Goal: Task Accomplishment & Management: Complete application form

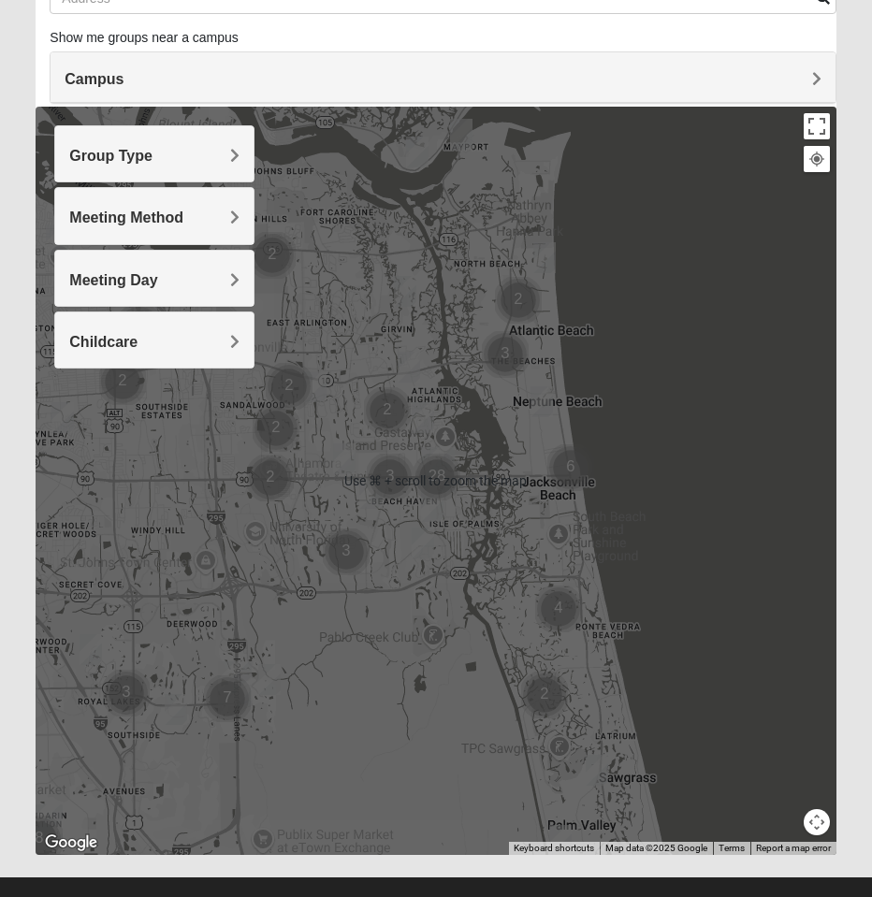
scroll to position [170, 0]
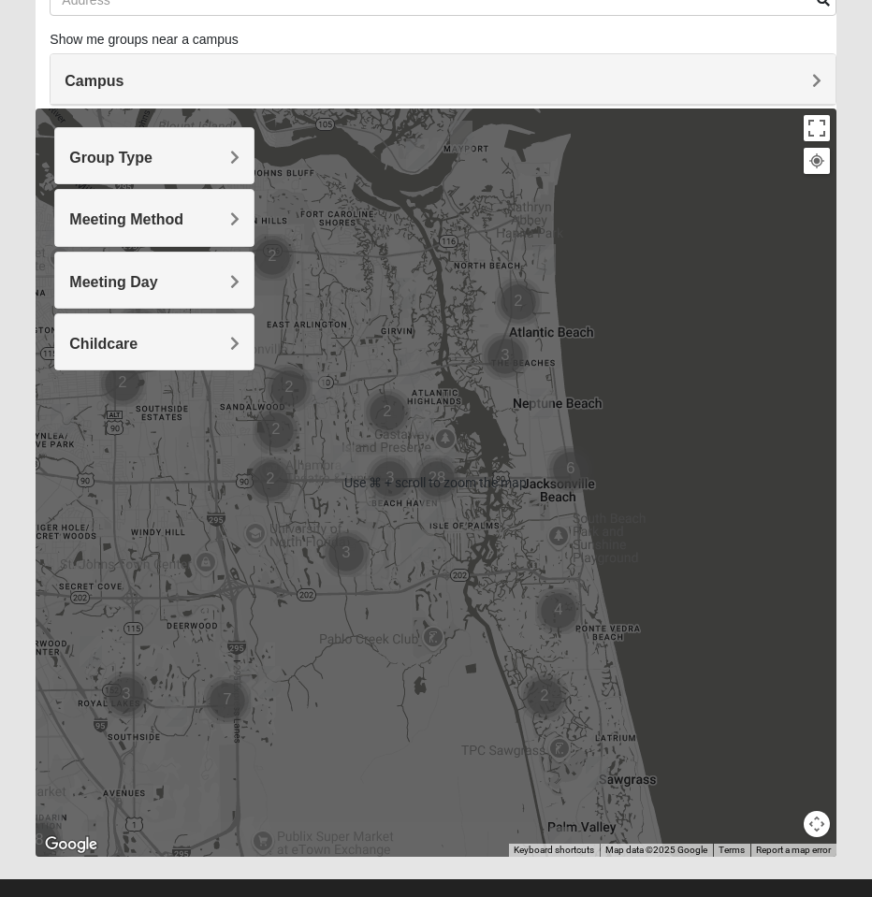
click at [223, 156] on h4 "Group Type" at bounding box center [154, 158] width 170 height 18
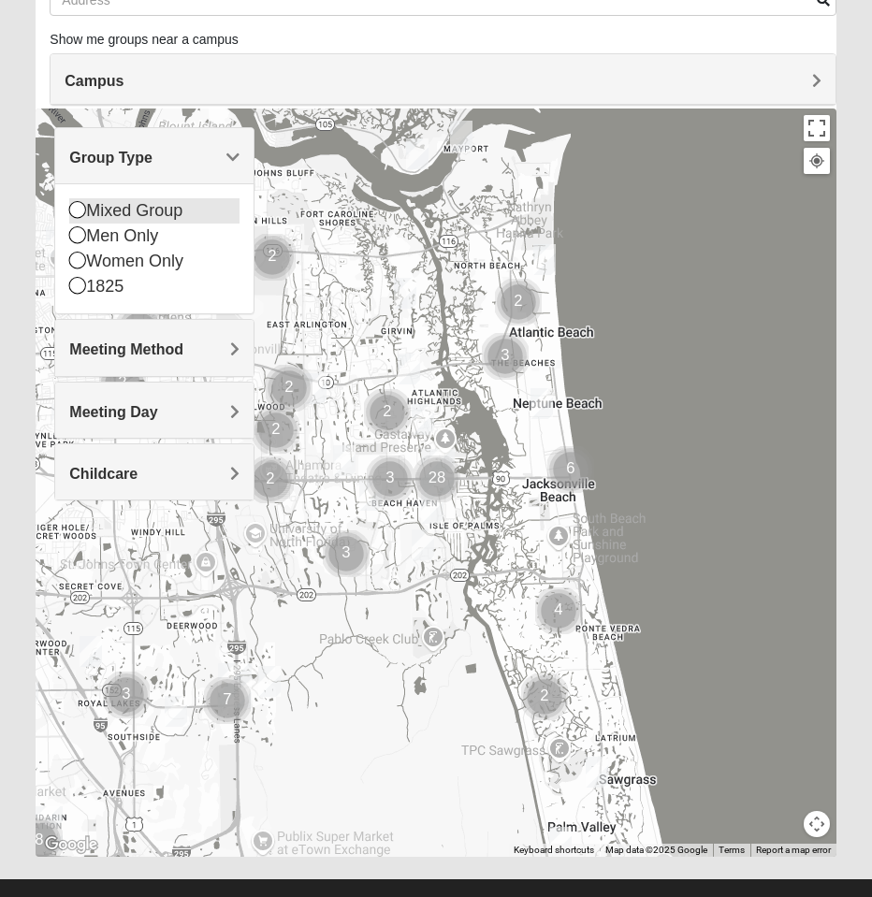
click at [121, 211] on div "Mixed Group" at bounding box center [154, 210] width 170 height 25
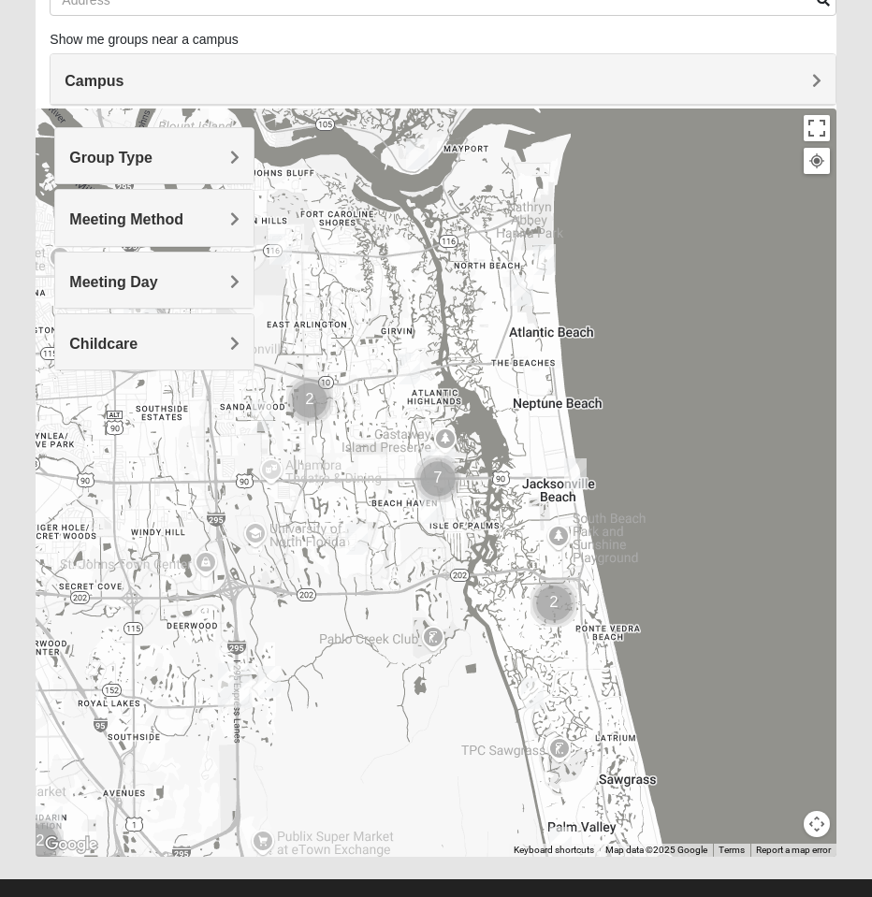
click at [171, 220] on span "Meeting Method" at bounding box center [126, 219] width 114 height 16
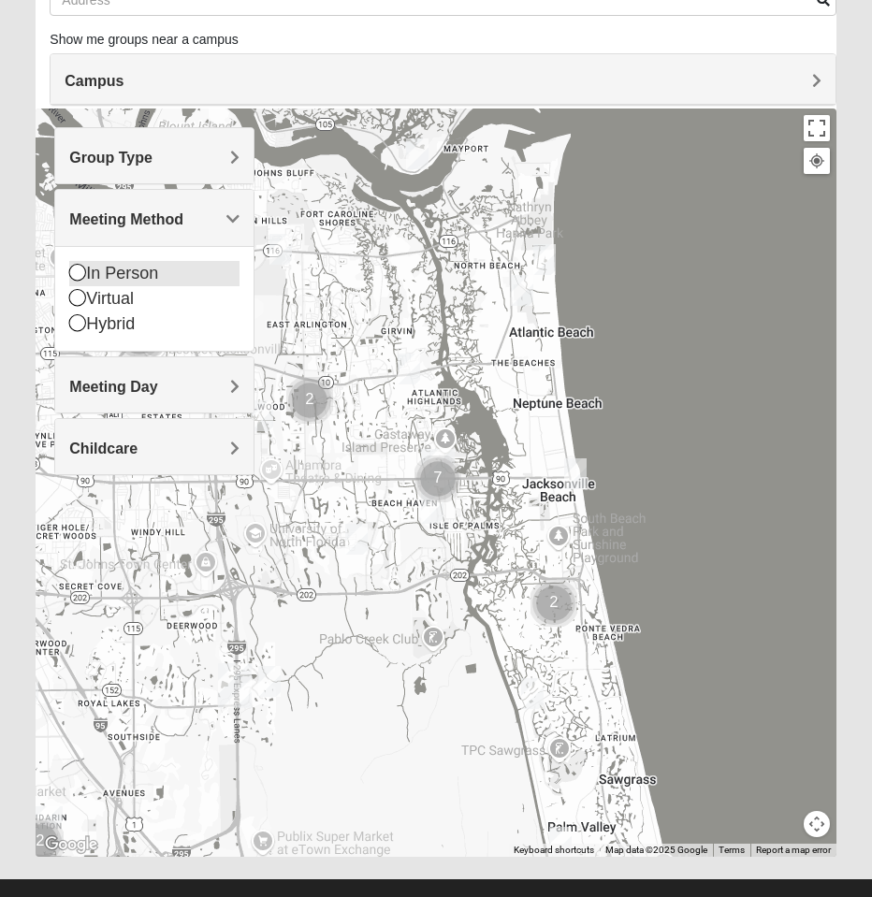
click at [131, 274] on div "In Person" at bounding box center [154, 273] width 170 height 25
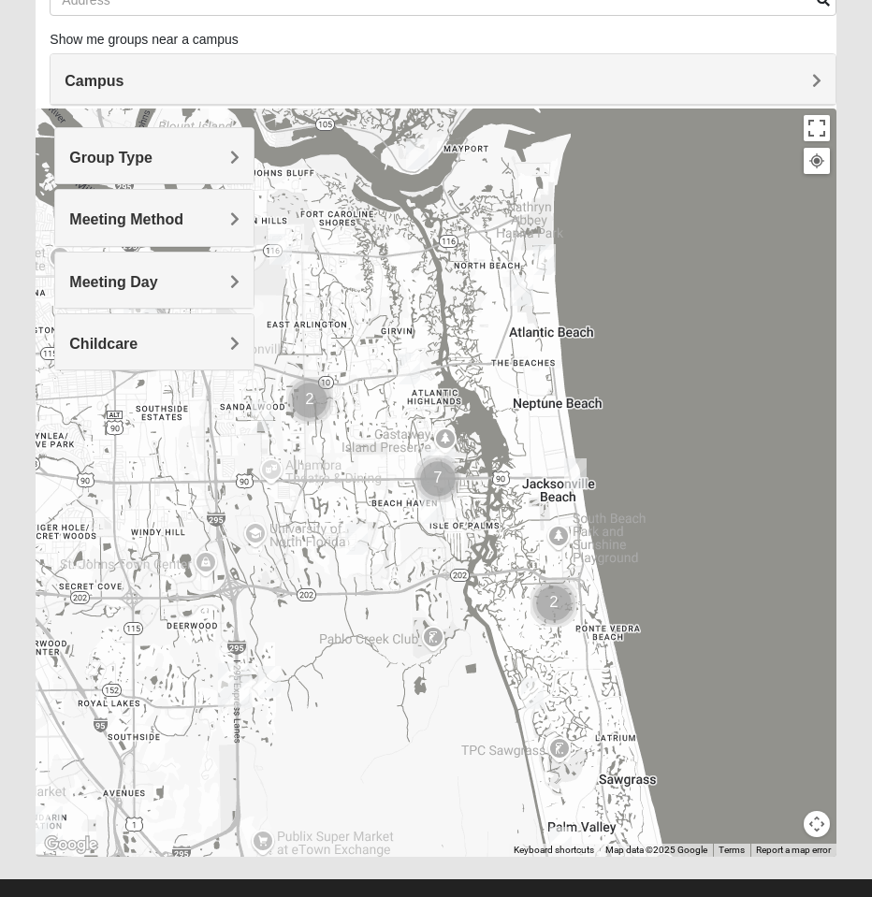
click at [149, 280] on span "Meeting Day" at bounding box center [113, 282] width 88 height 16
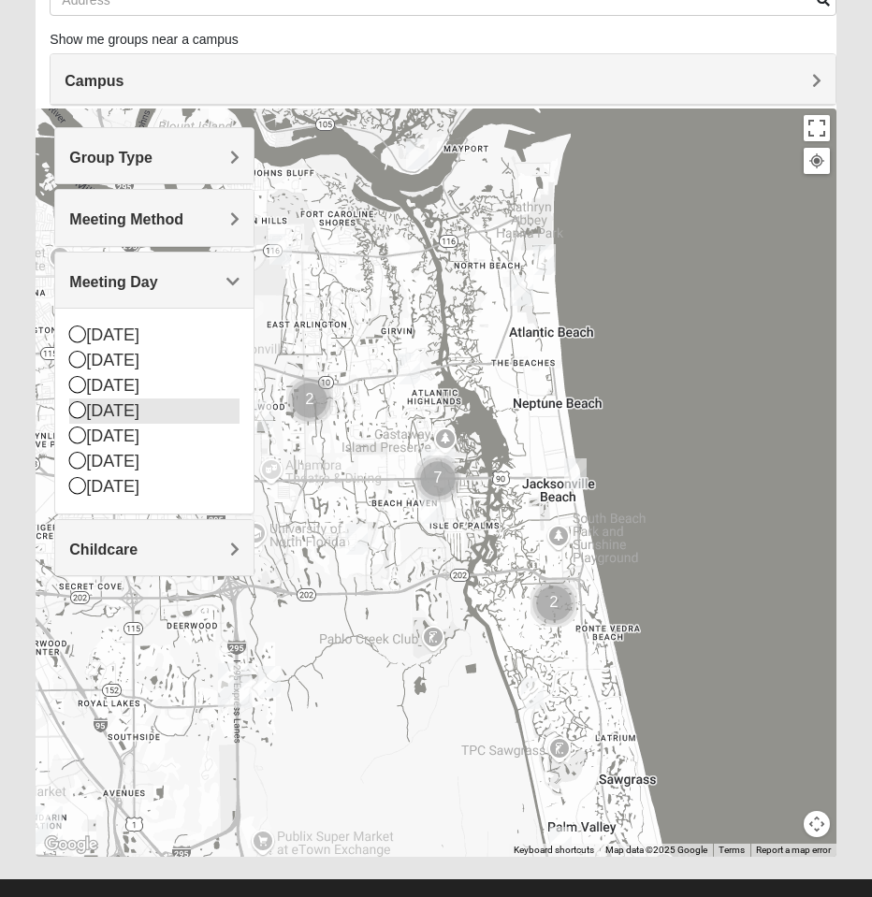
click at [143, 416] on div "[DATE]" at bounding box center [154, 411] width 170 height 25
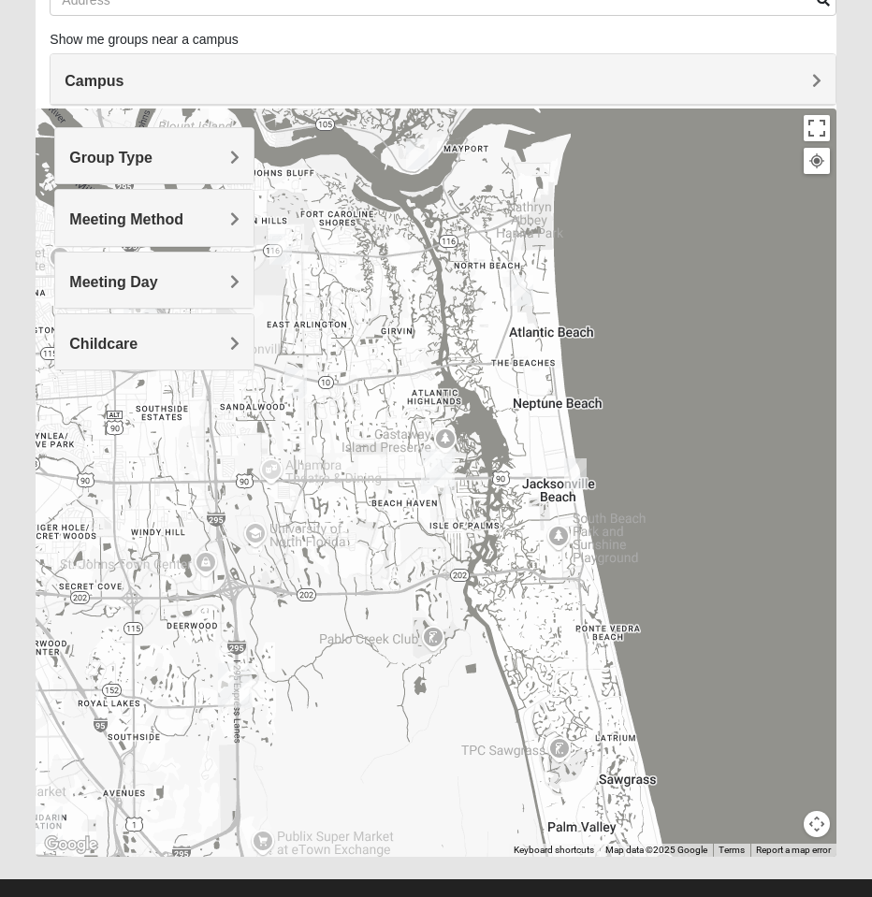
click at [438, 474] on img "San Pablo" at bounding box center [438, 471] width 34 height 45
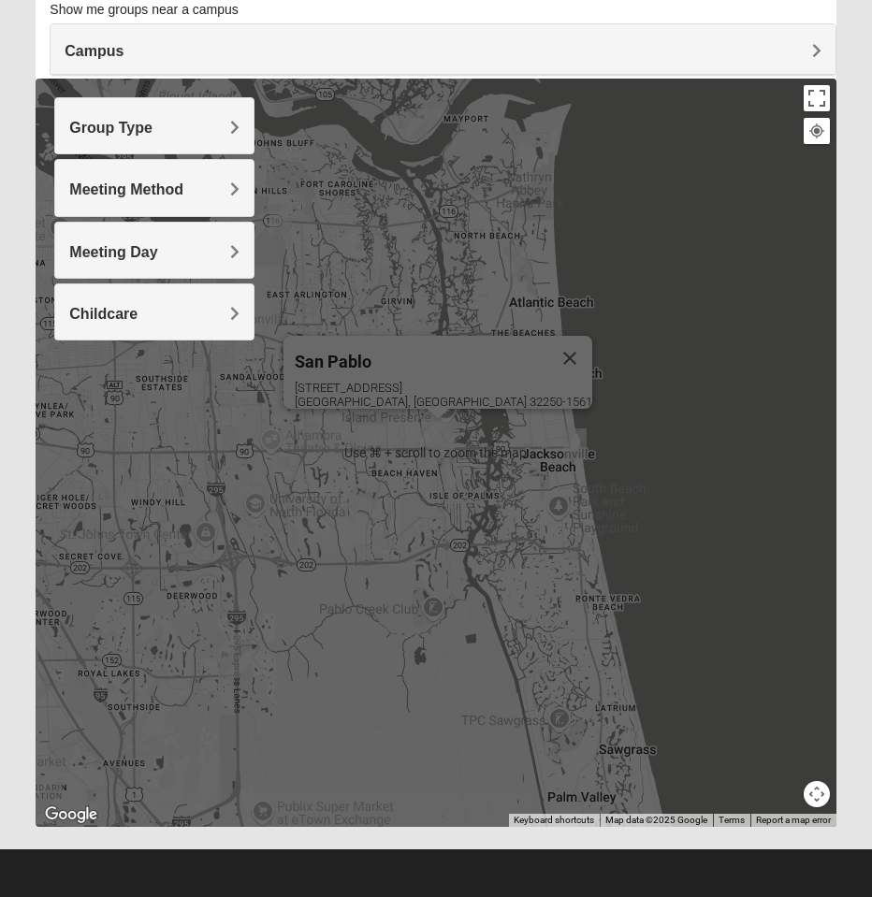
scroll to position [200, 0]
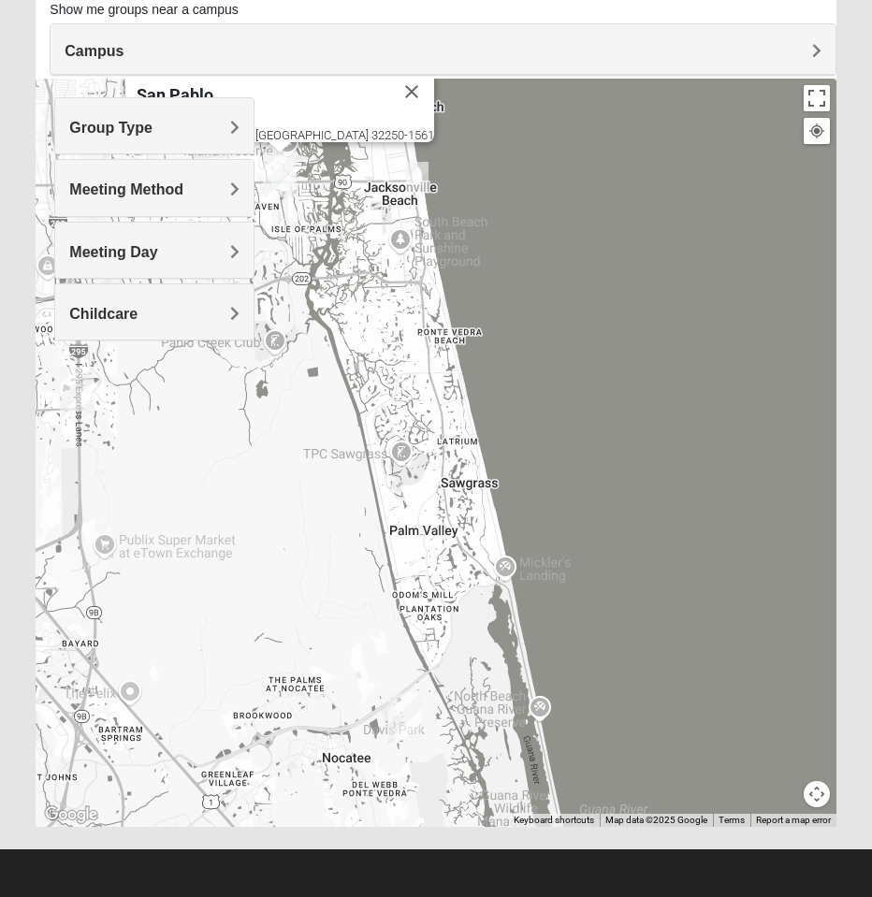
drag, startPoint x: 508, startPoint y: 531, endPoint x: 350, endPoint y: 278, distance: 298.8
click at [350, 278] on div "[GEOGRAPHIC_DATA] [STREET_ADDRESS]" at bounding box center [436, 453] width 800 height 748
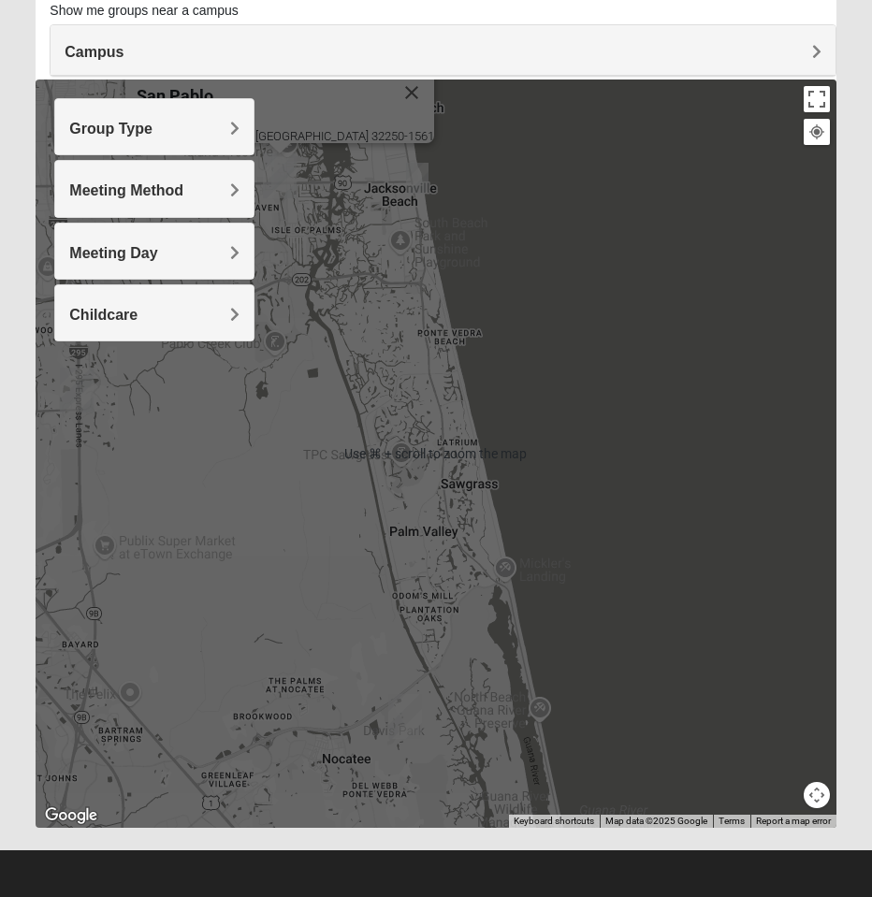
scroll to position [197, 0]
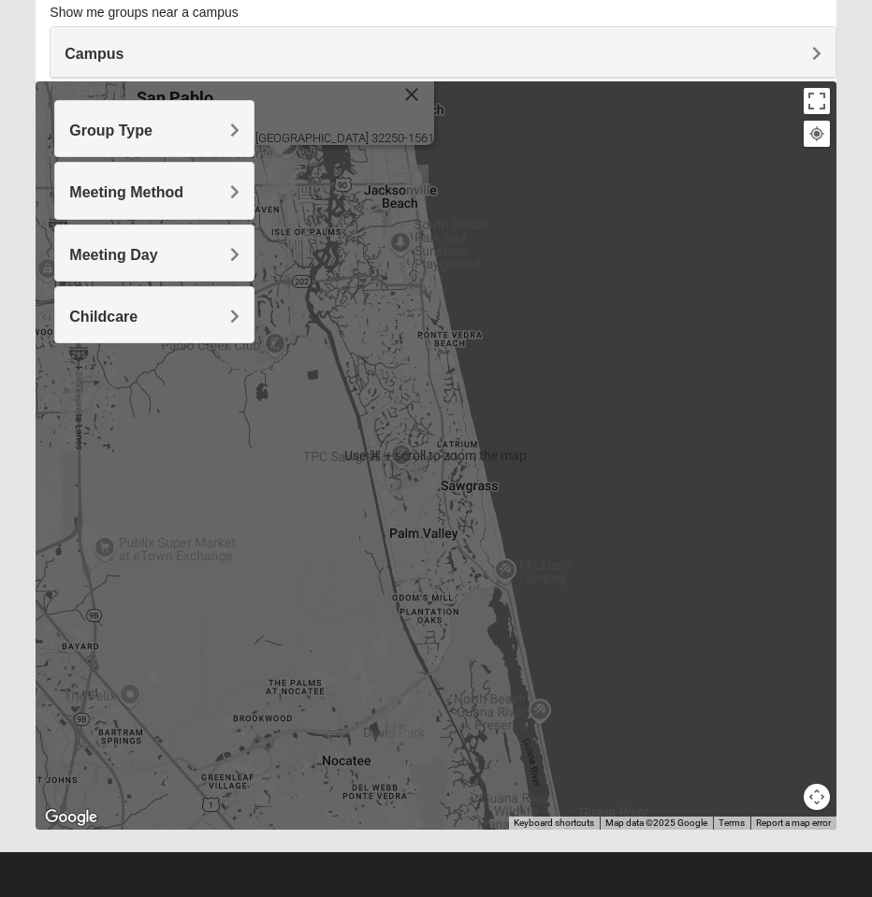
click at [366, 507] on div "[GEOGRAPHIC_DATA] [STREET_ADDRESS]" at bounding box center [436, 455] width 800 height 748
click at [365, 507] on div "[GEOGRAPHIC_DATA] [STREET_ADDRESS]" at bounding box center [436, 455] width 800 height 748
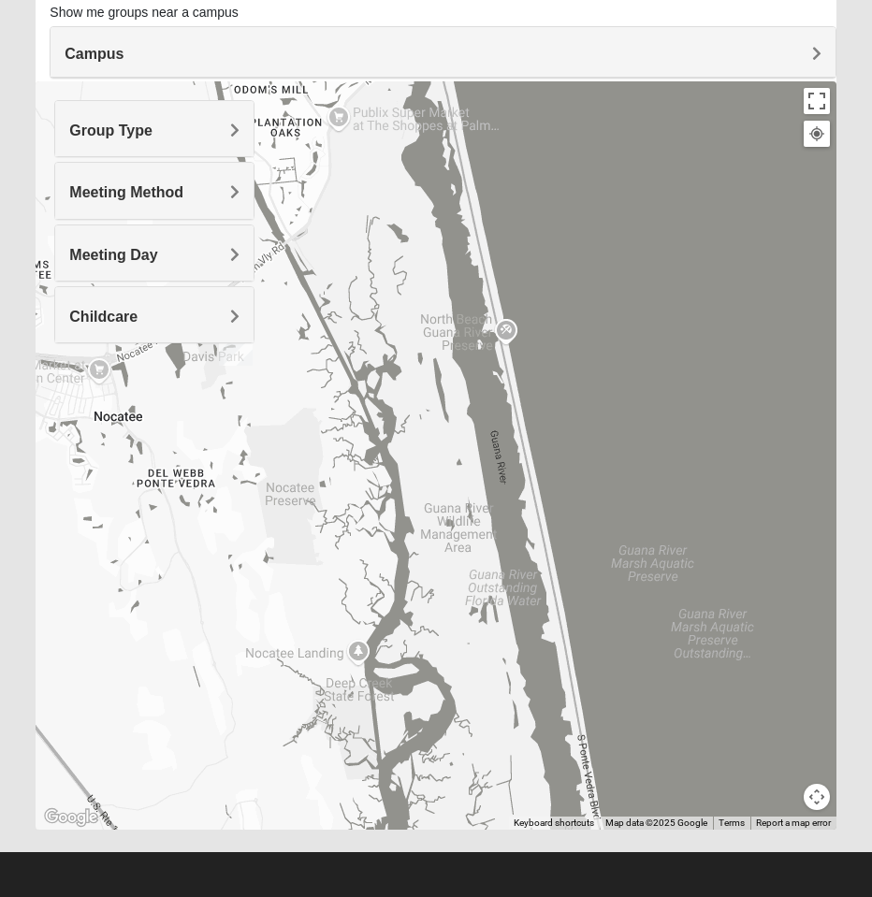
drag, startPoint x: 462, startPoint y: 503, endPoint x: 252, endPoint y: -98, distance: 637.3
click at [252, 0] on html "Hello [PERSON_NAME] My Account Log Out Find A Group Error" at bounding box center [436, 351] width 872 height 1097
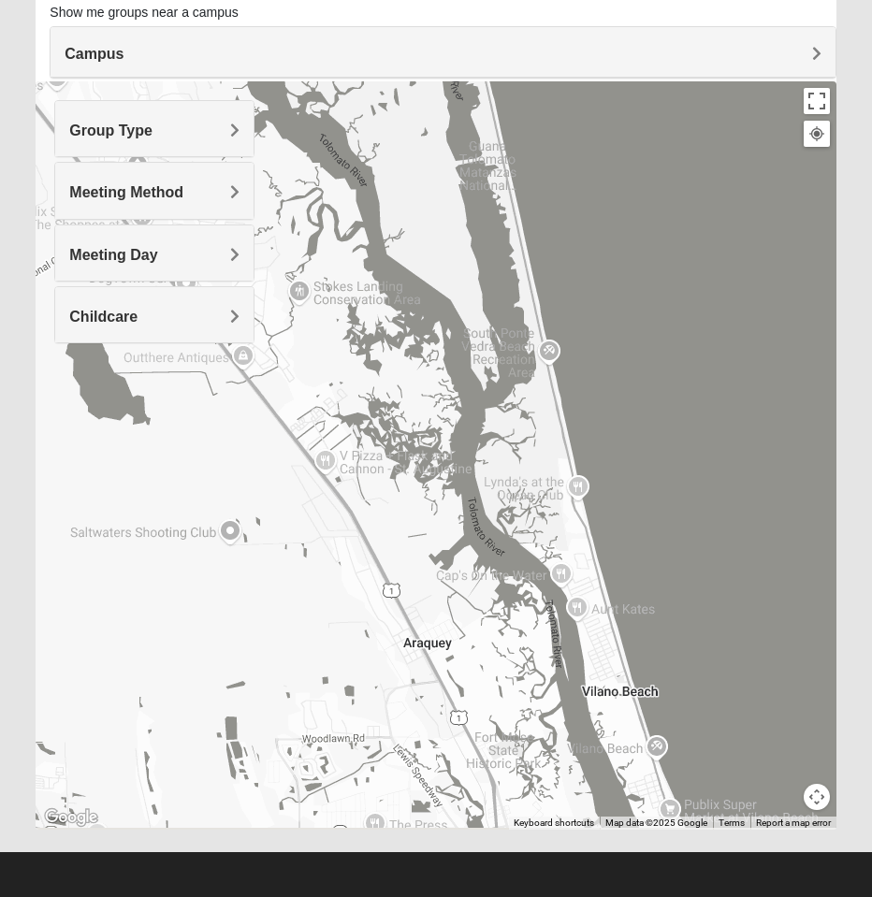
drag, startPoint x: 251, startPoint y: 703, endPoint x: 122, endPoint y: -77, distance: 790.8
click at [122, 0] on html "Hello [PERSON_NAME] My Account Log Out Find A Group Error" at bounding box center [436, 351] width 872 height 1097
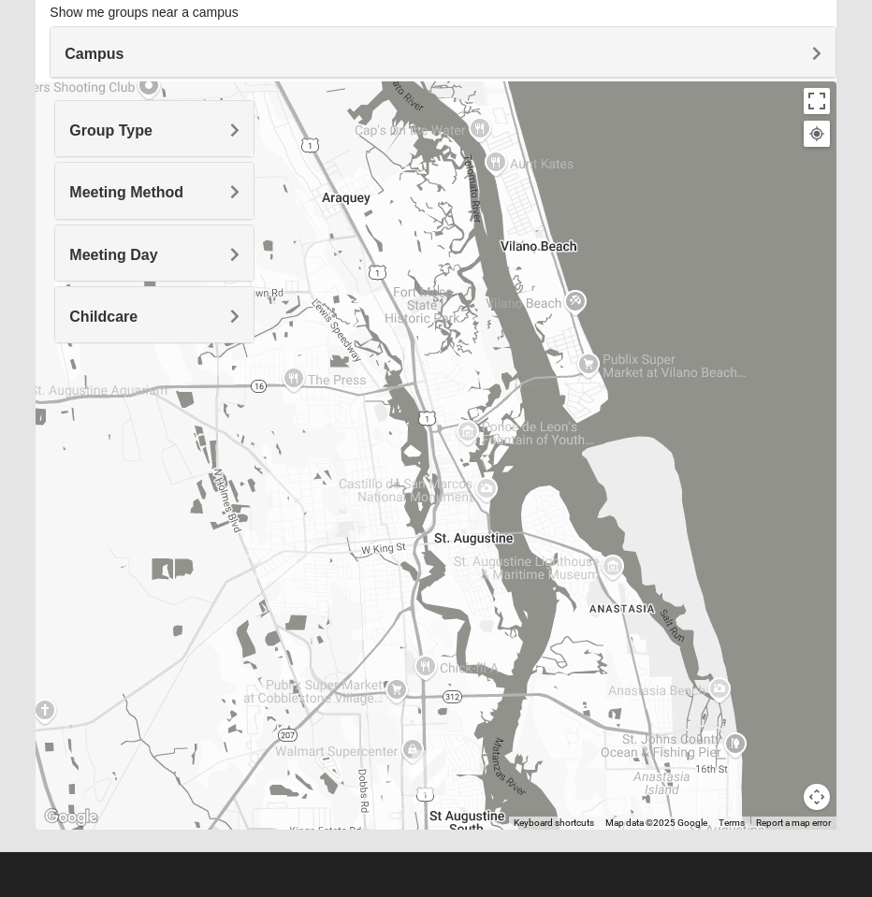
drag, startPoint x: 205, startPoint y: 390, endPoint x: 143, endPoint y: -9, distance: 404.2
click at [143, 0] on html "Hello [PERSON_NAME] My Account Log Out Find A Group Error" at bounding box center [436, 351] width 872 height 1097
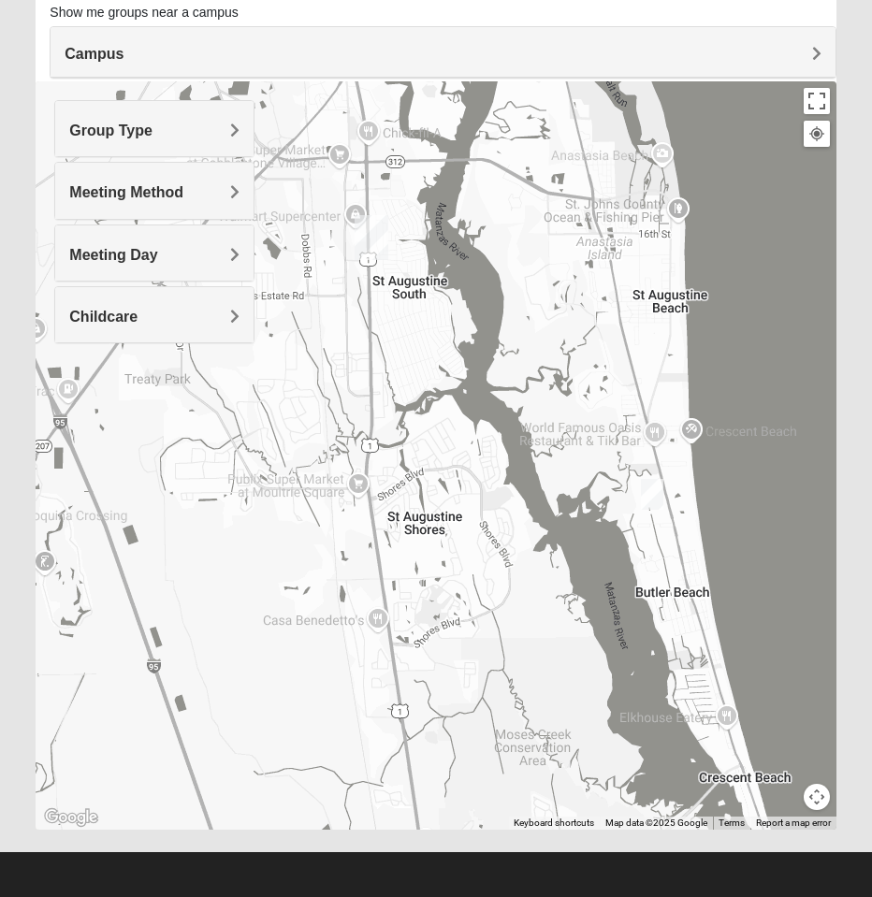
drag, startPoint x: 258, startPoint y: 516, endPoint x: 208, endPoint y: 18, distance: 501.2
click at [208, 18] on div "Show List Loading Groups Keywords Filter Additional Filters Campus [GEOGRAPHIC_…" at bounding box center [436, 365] width 800 height 929
click at [655, 502] on img "Mixed Tant 32080" at bounding box center [652, 494] width 22 height 31
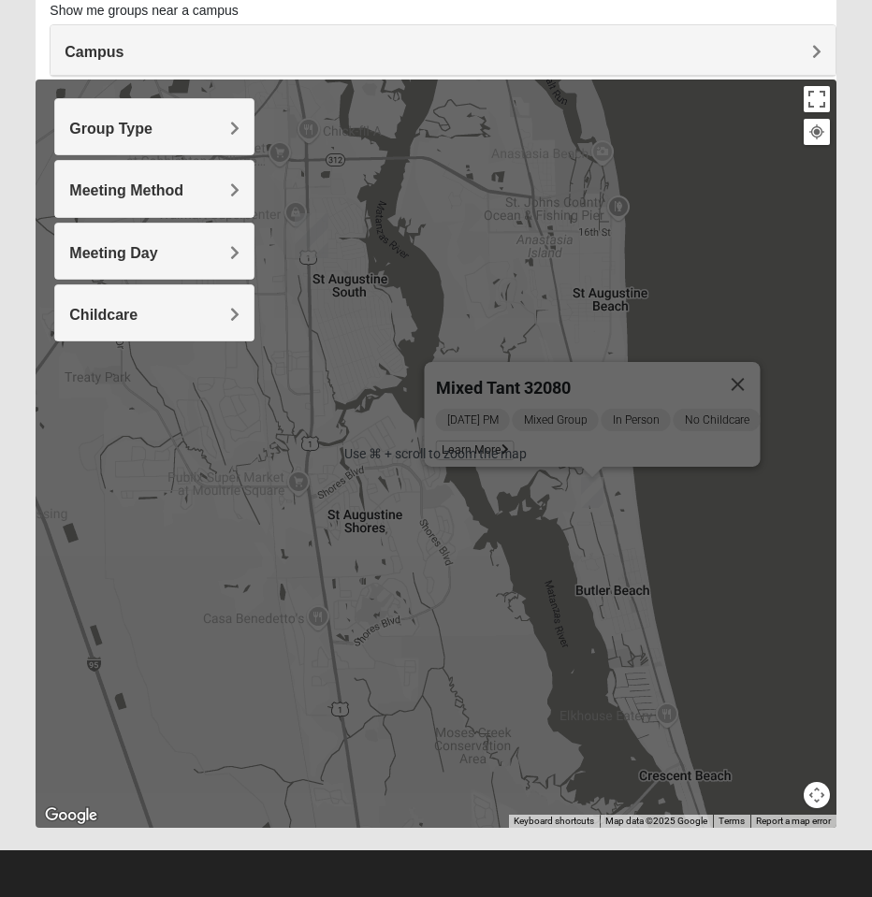
click at [517, 701] on div "Mixed Tant 32080 [DATE] PM Mixed Group In Person No Childcare Learn More" at bounding box center [436, 454] width 800 height 748
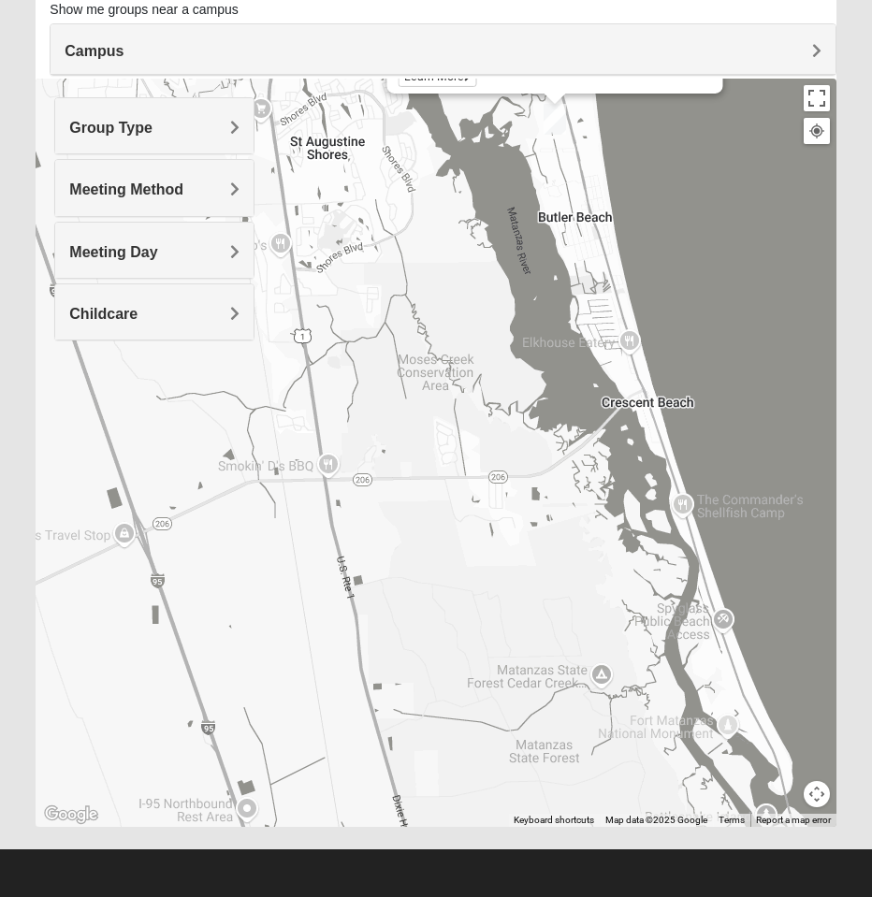
scroll to position [198, 0]
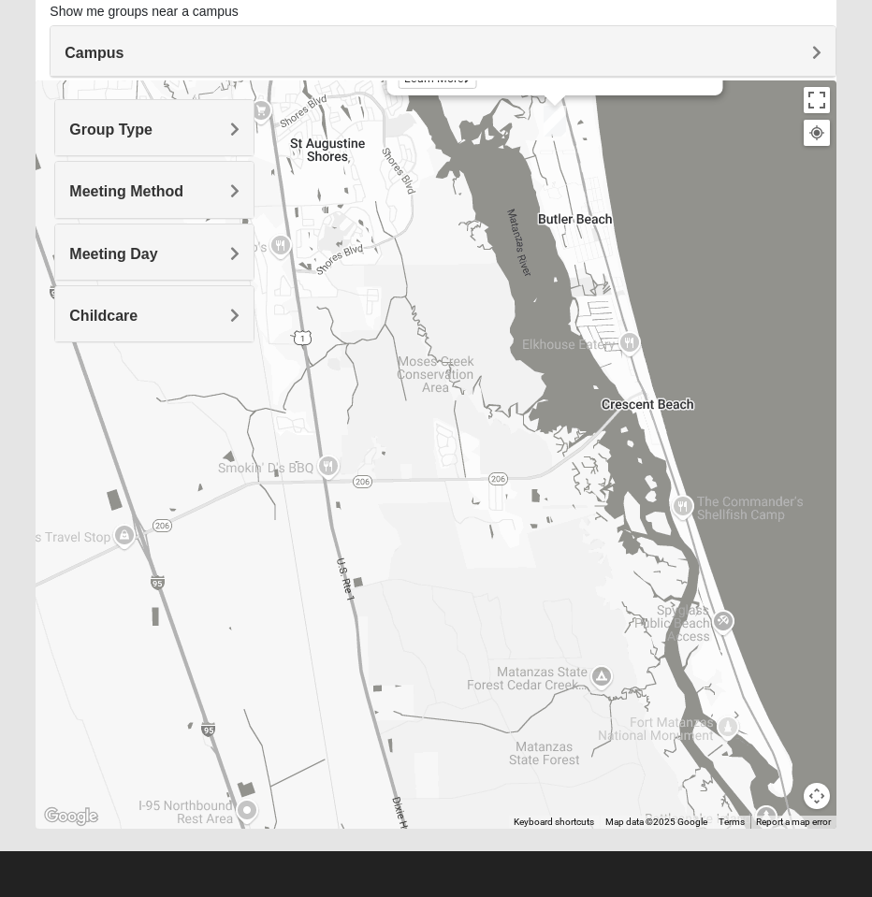
drag, startPoint x: 505, startPoint y: 709, endPoint x: 471, endPoint y: 338, distance: 373.0
click at [471, 338] on div "Mixed Tant 32080 [DATE] PM Mixed Group In Person No Childcare Learn More" at bounding box center [436, 454] width 800 height 748
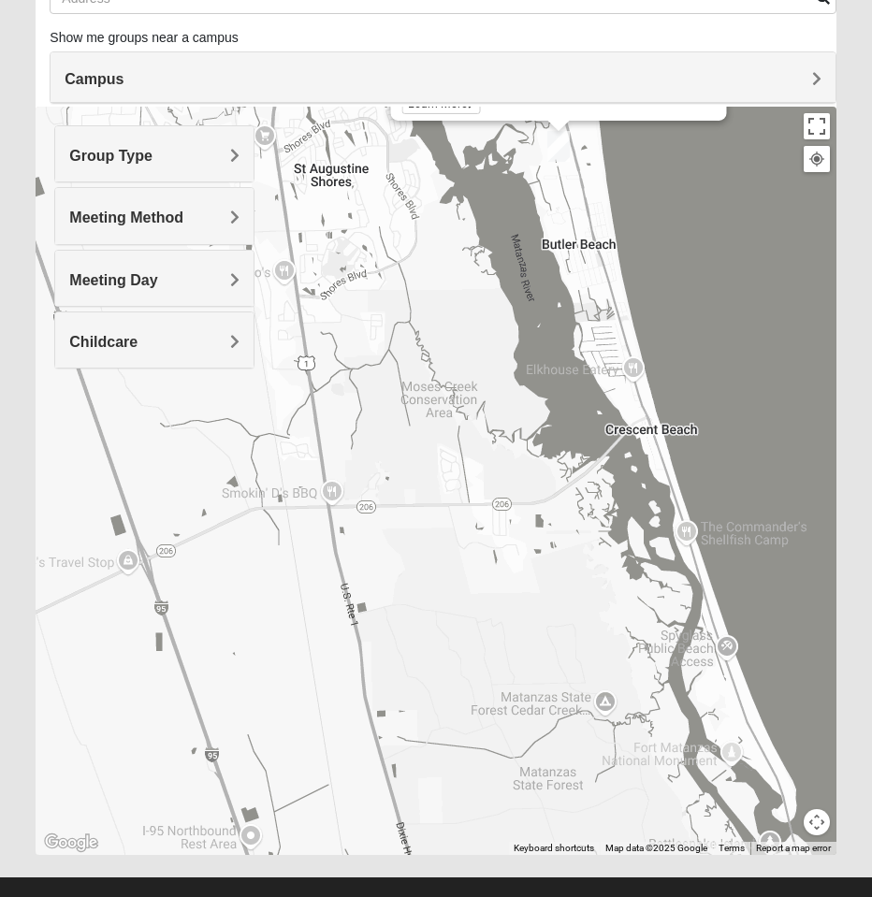
scroll to position [172, 0]
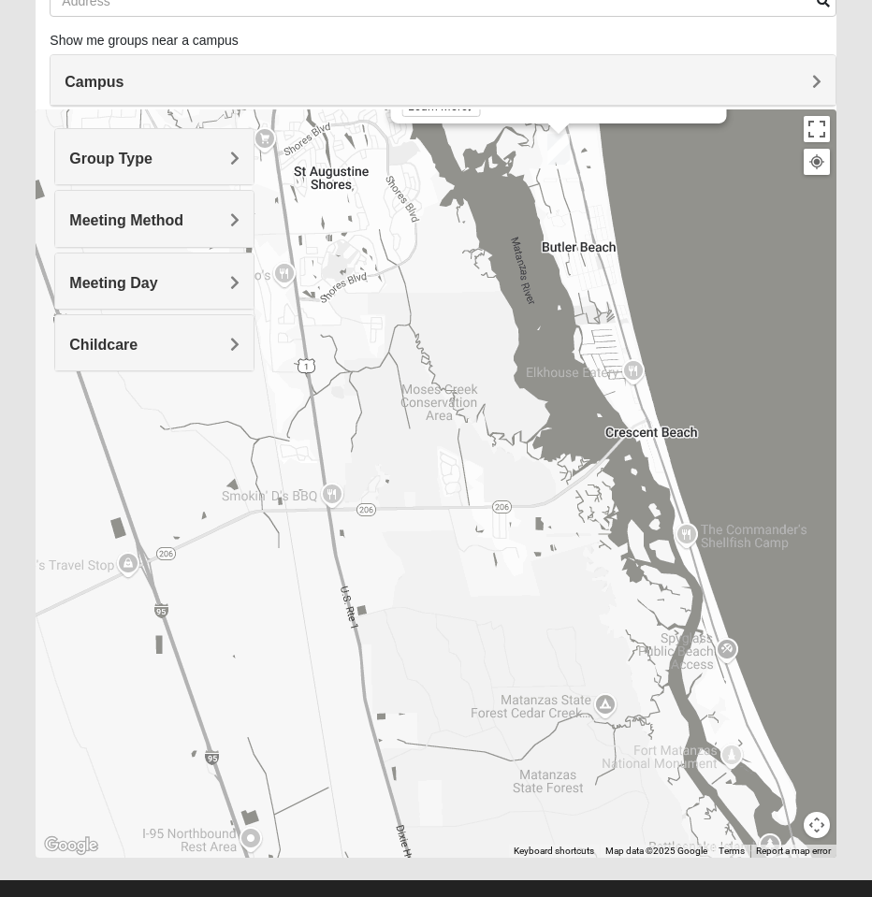
click at [190, 213] on h4 "Meeting Method" at bounding box center [154, 220] width 170 height 18
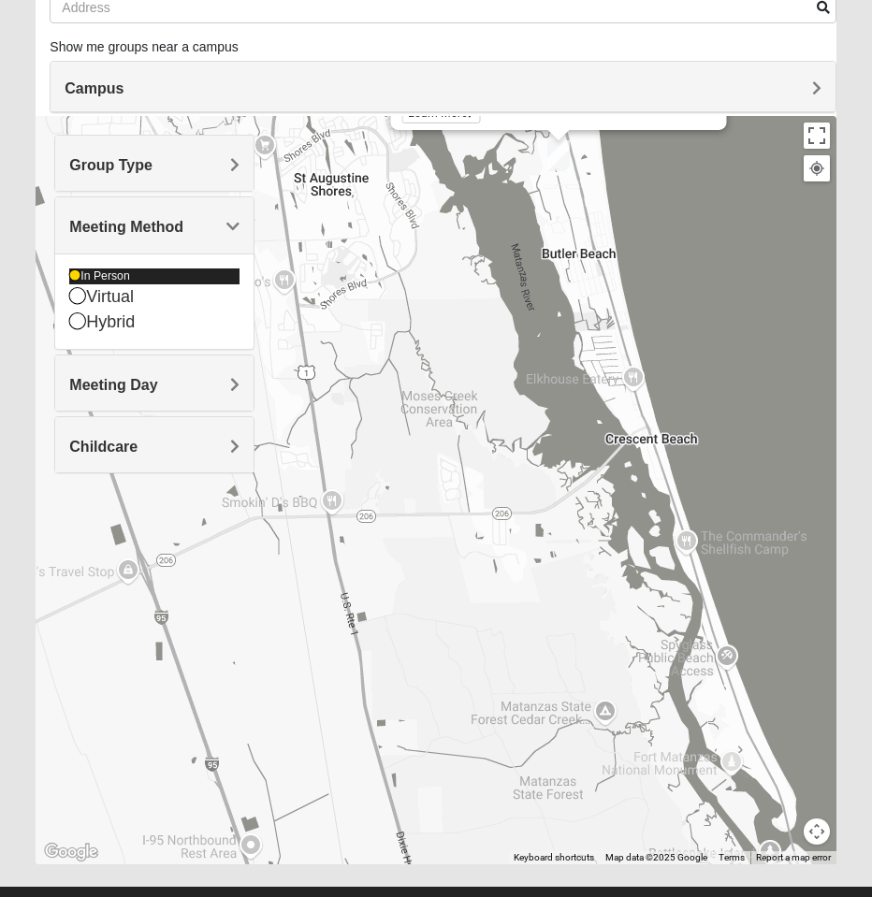
scroll to position [162, 0]
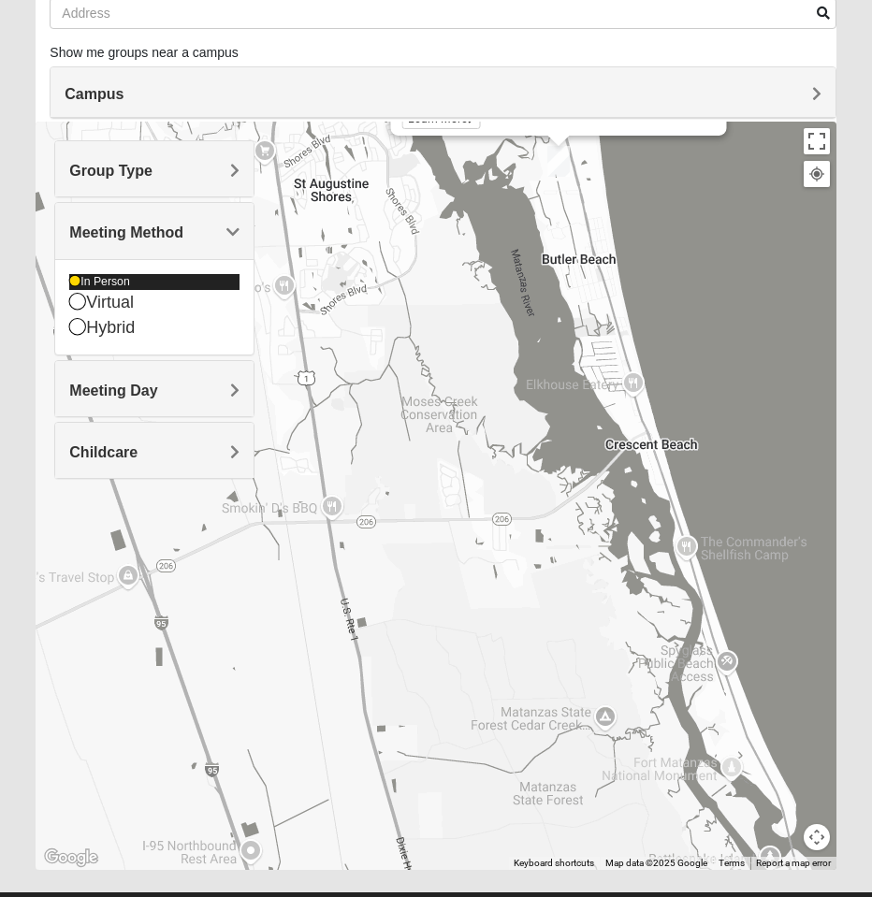
click at [103, 276] on div "In Person" at bounding box center [154, 282] width 170 height 16
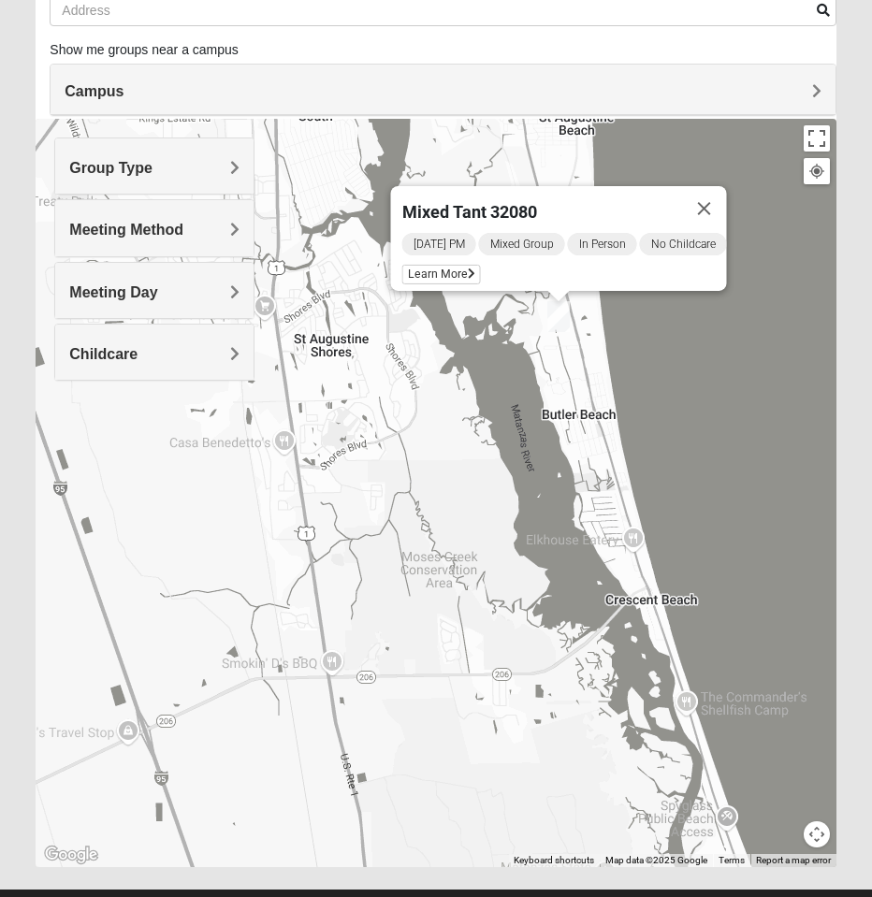
scroll to position [160, 1]
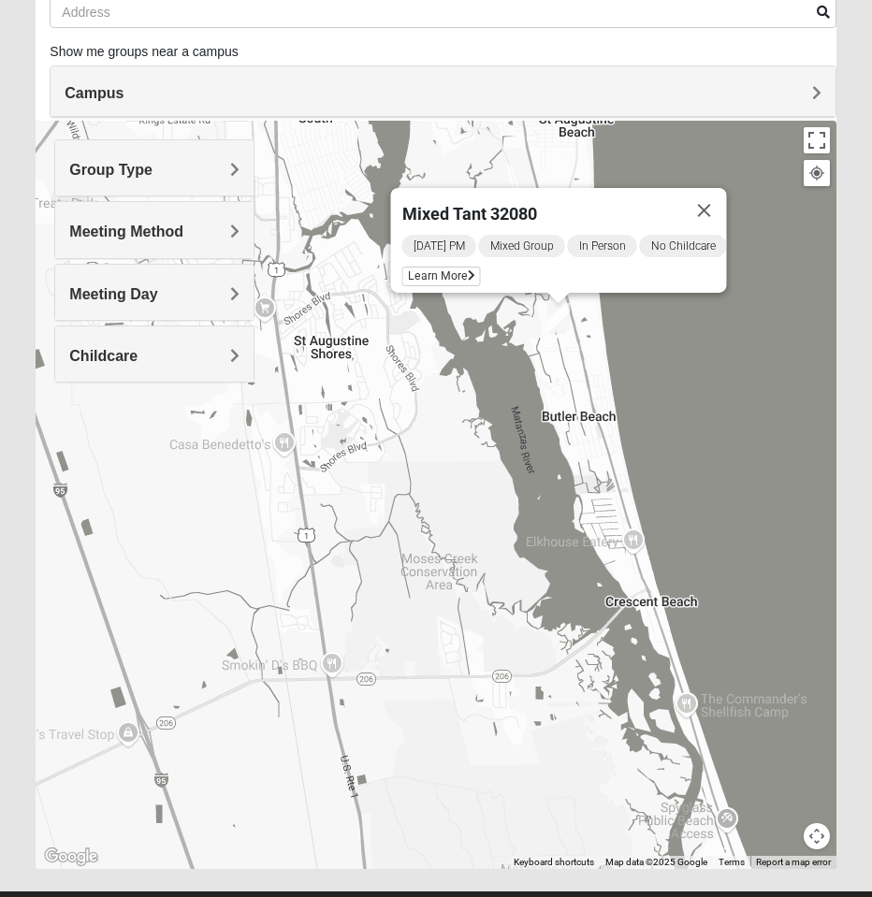
click at [224, 172] on h4 "Group Type" at bounding box center [154, 170] width 170 height 18
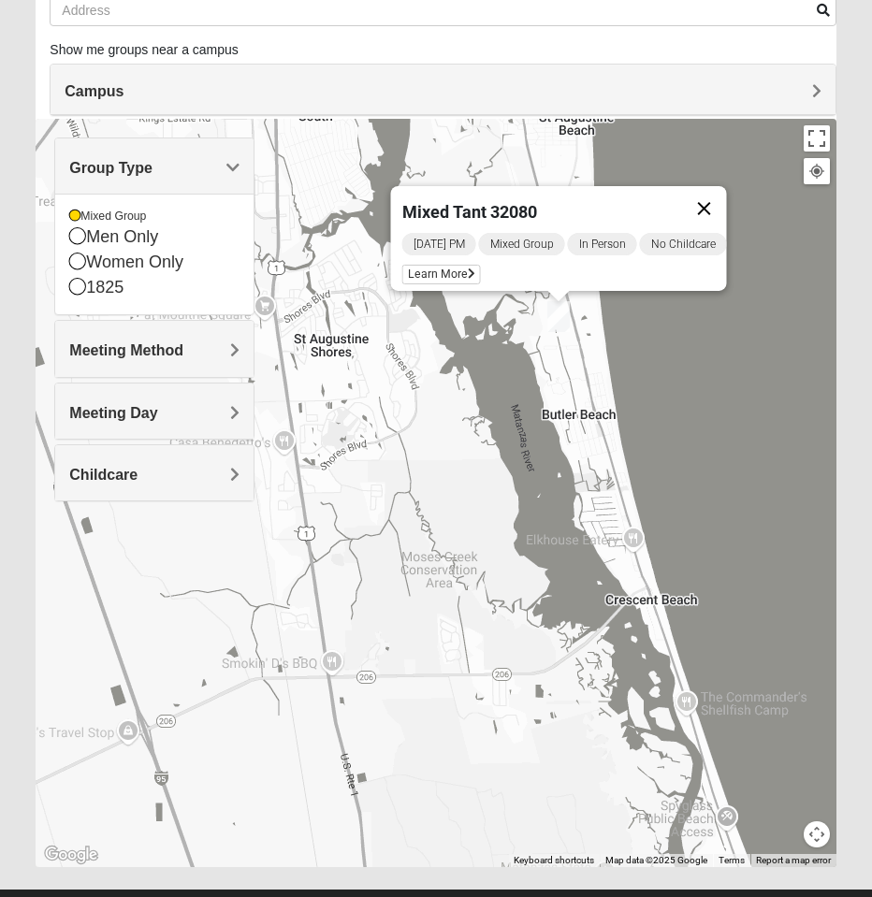
scroll to position [156, 0]
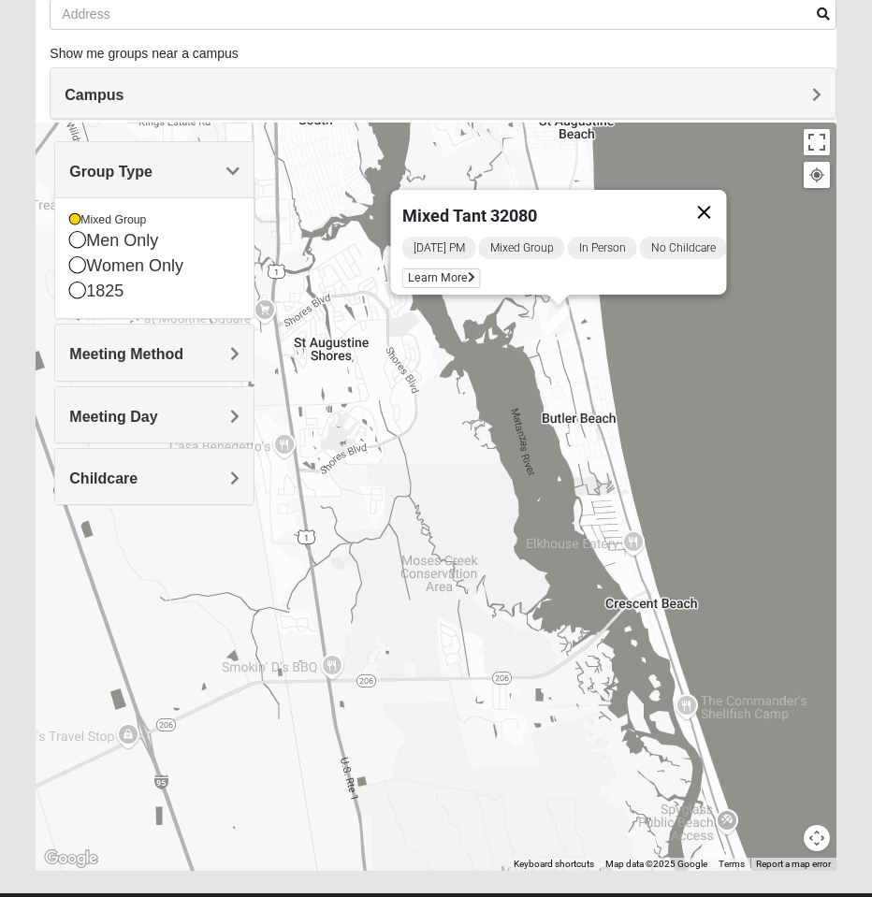
click at [725, 204] on button "Close" at bounding box center [703, 212] width 45 height 45
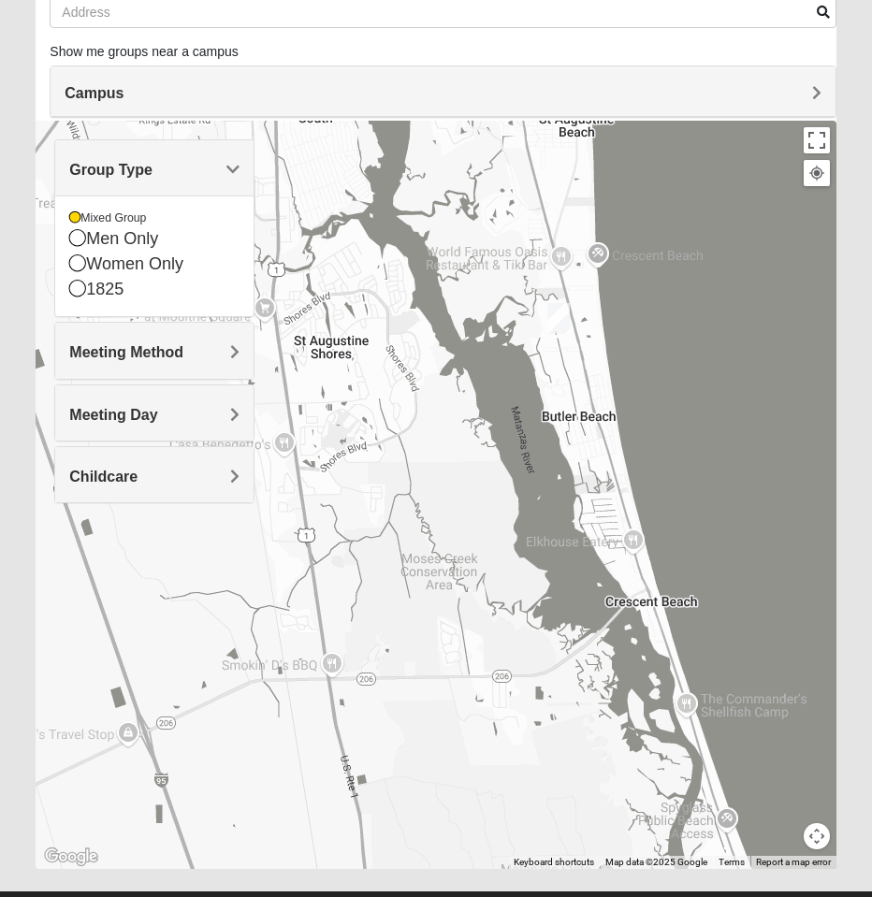
scroll to position [160, 1]
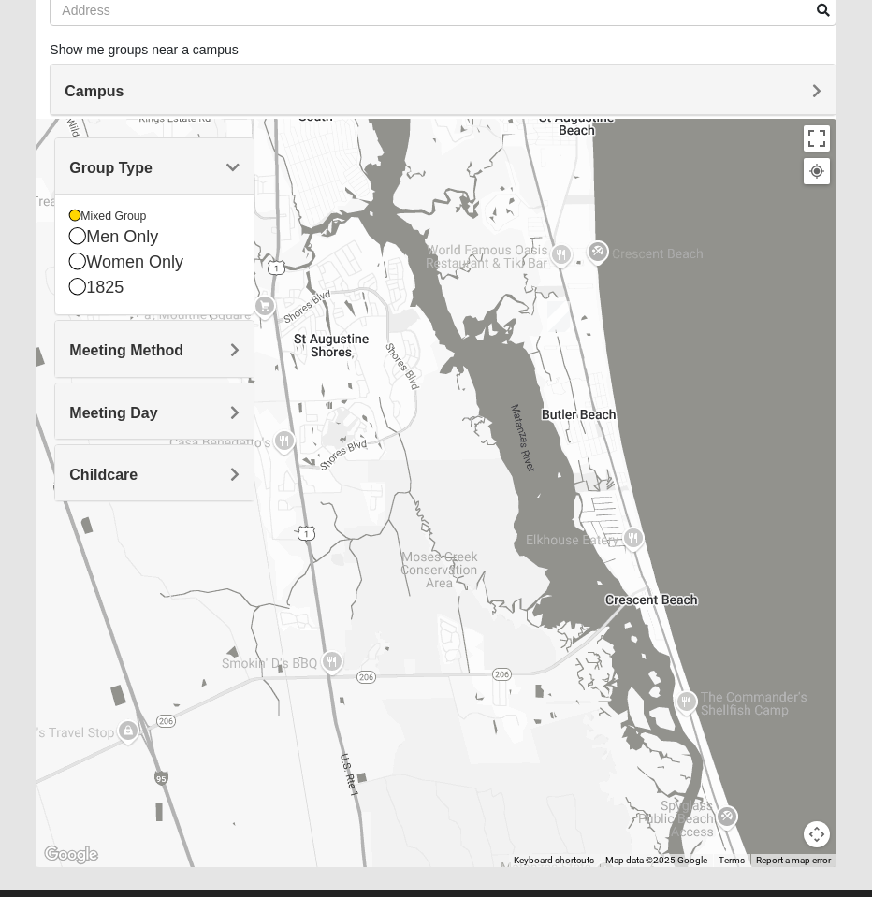
click at [184, 413] on h4 "Meeting Day" at bounding box center [154, 413] width 170 height 18
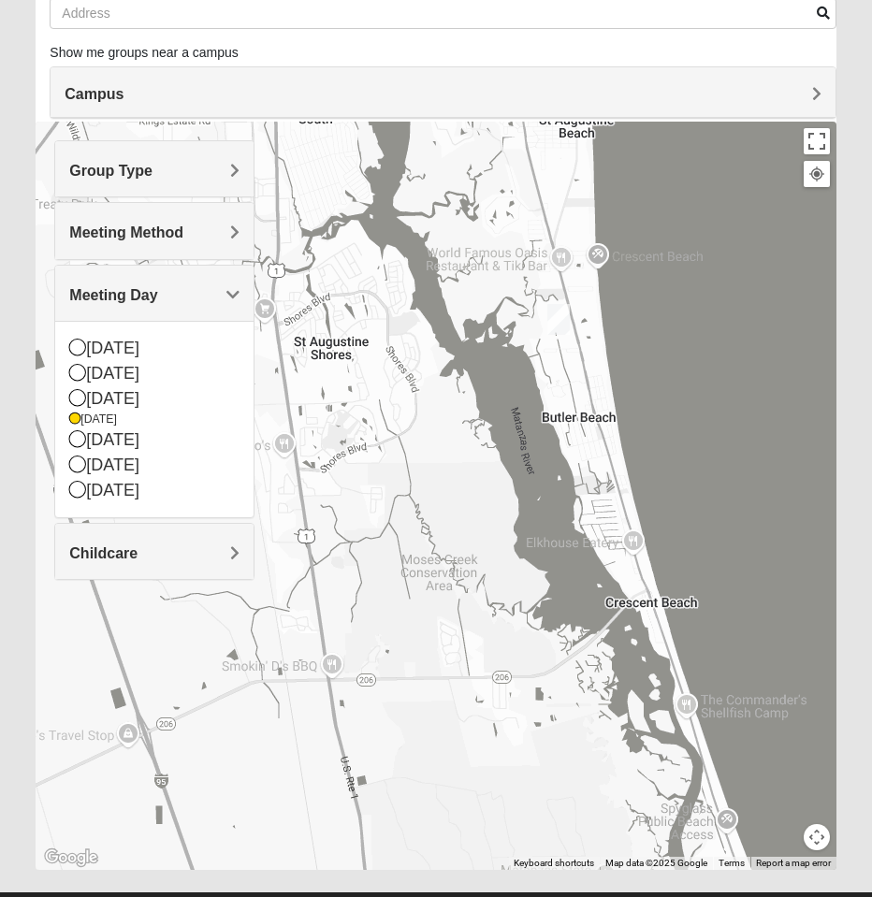
scroll to position [153, 0]
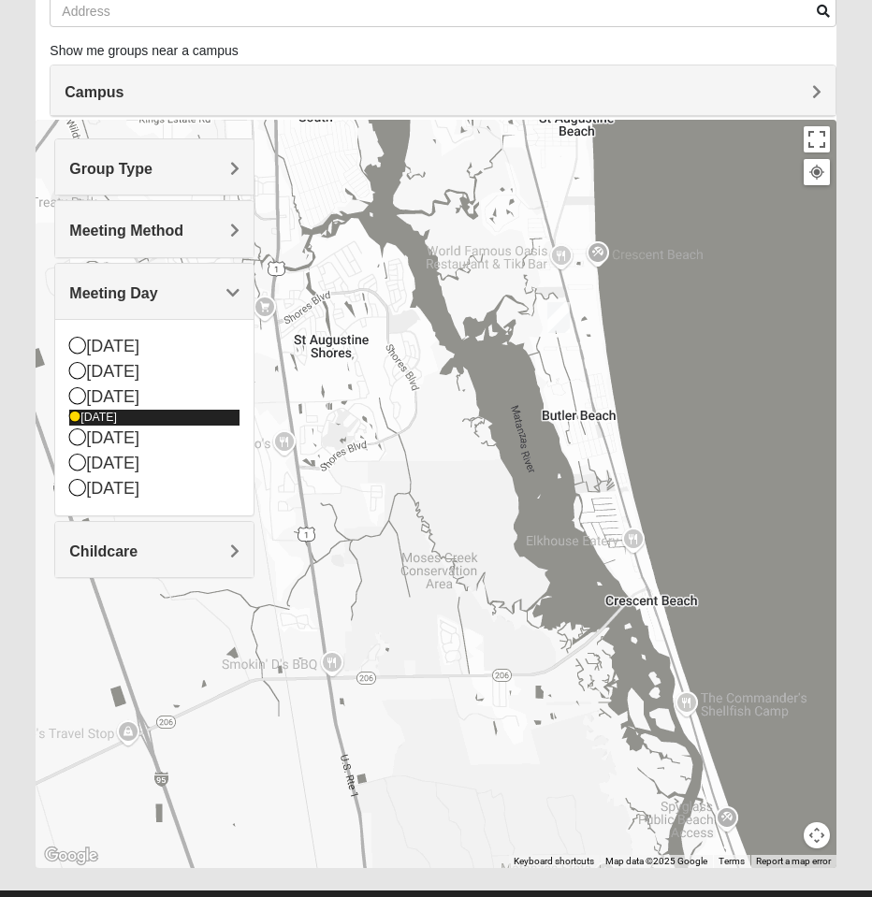
click at [124, 427] on div "[DATE] [DATE] [DATE] [DATE] [DATE] [DATE] [DATE]" at bounding box center [154, 417] width 170 height 167
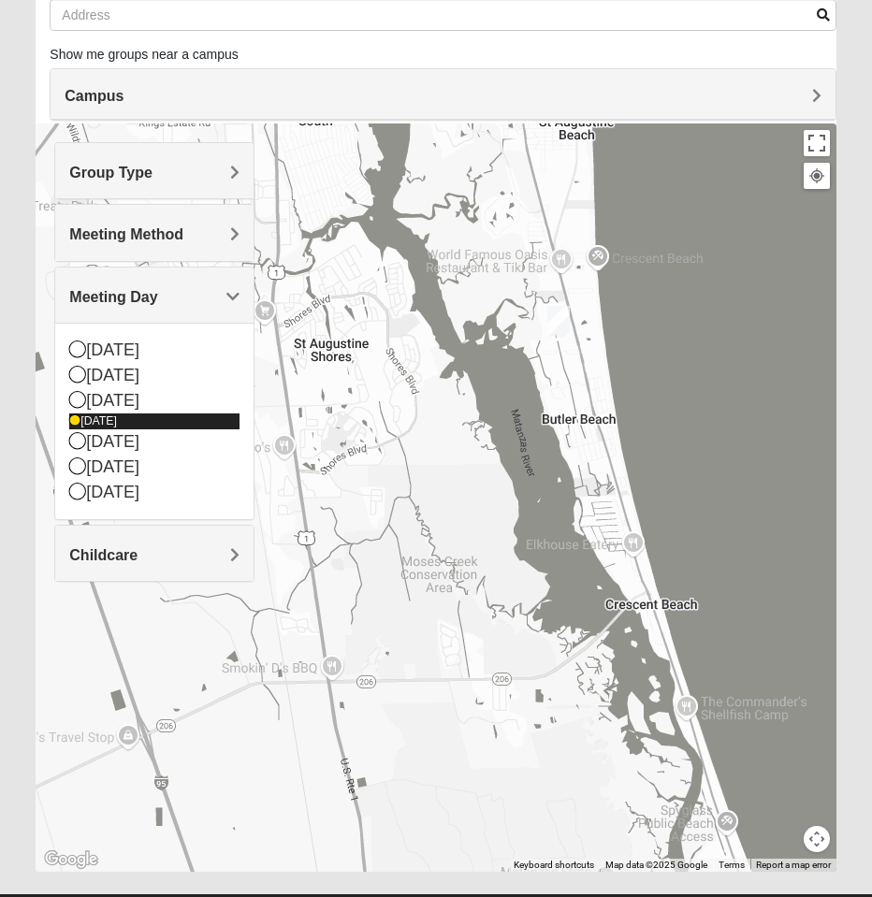
scroll to position [154, 0]
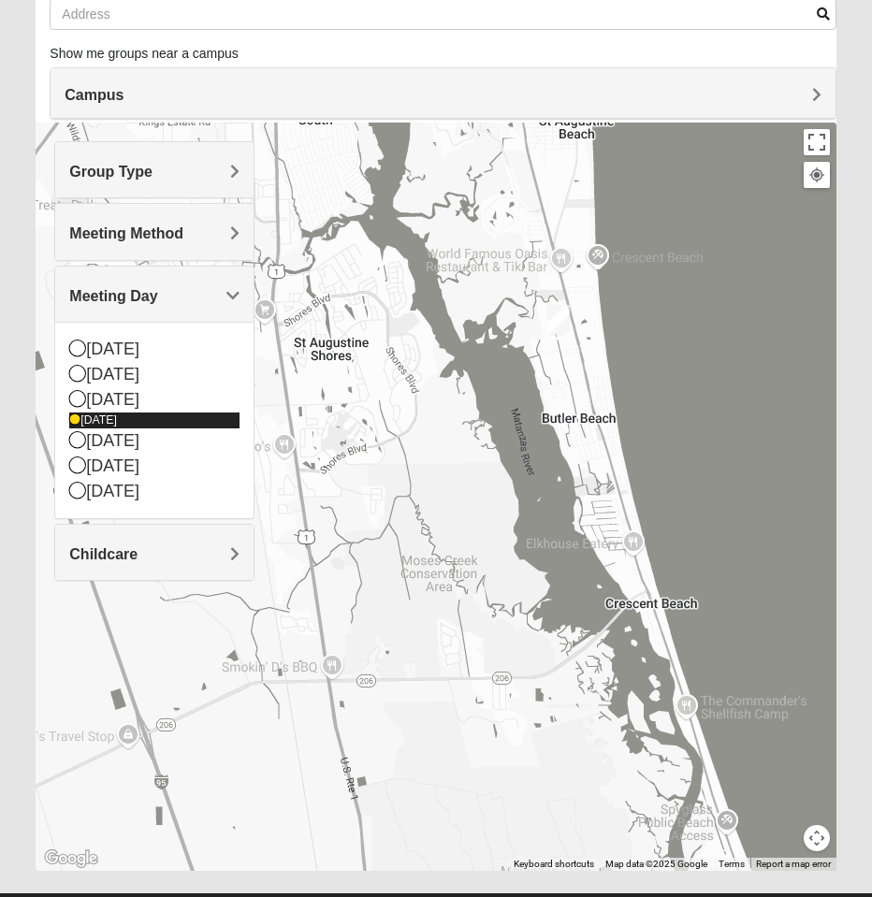
click at [124, 427] on div "[DATE]" at bounding box center [154, 421] width 170 height 16
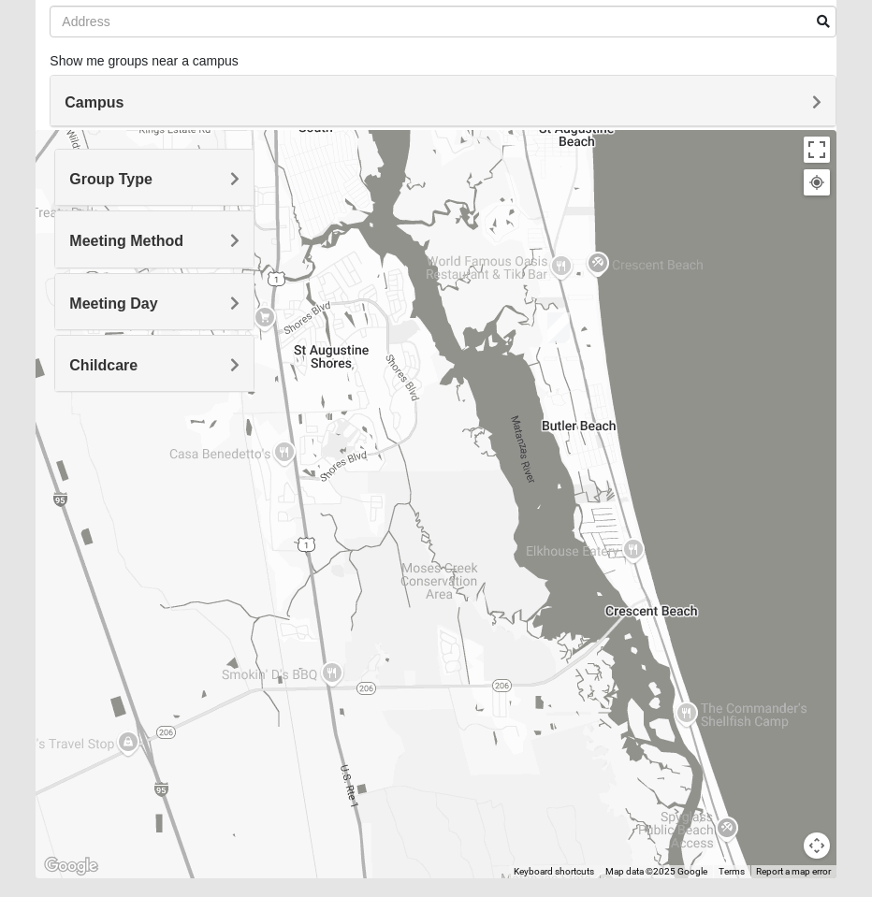
scroll to position [149, 0]
click at [195, 301] on h4 "Meeting Day" at bounding box center [154, 304] width 170 height 18
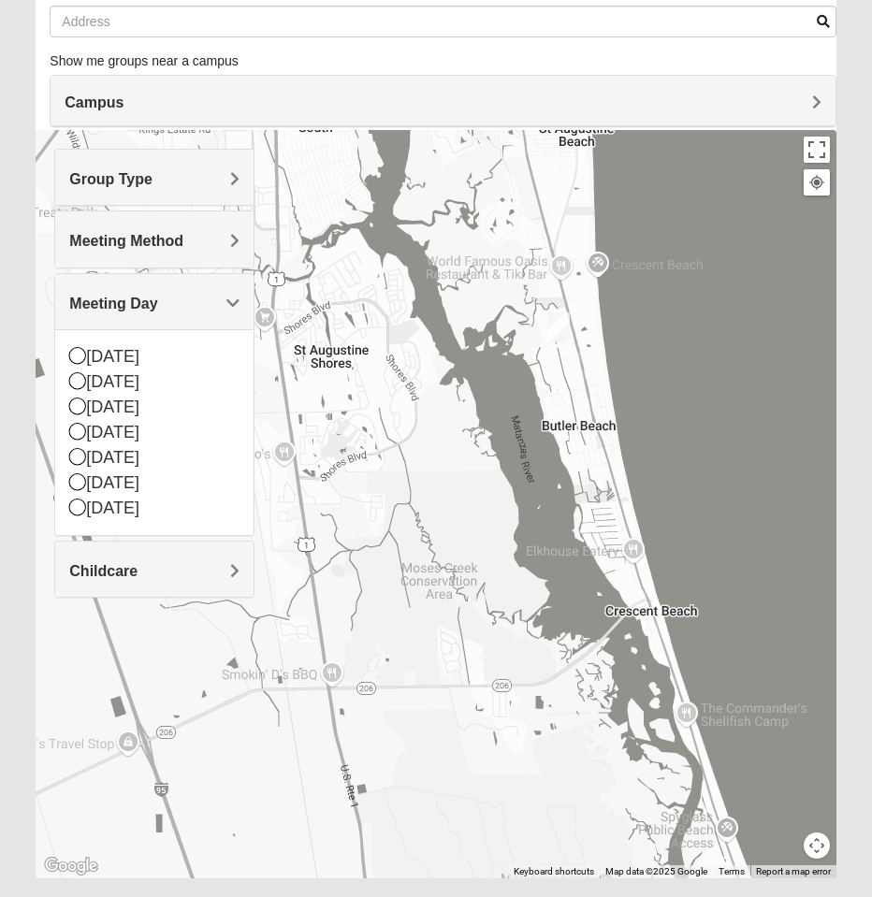
click at [399, 481] on div at bounding box center [436, 504] width 800 height 748
click at [406, 500] on div at bounding box center [436, 504] width 800 height 748
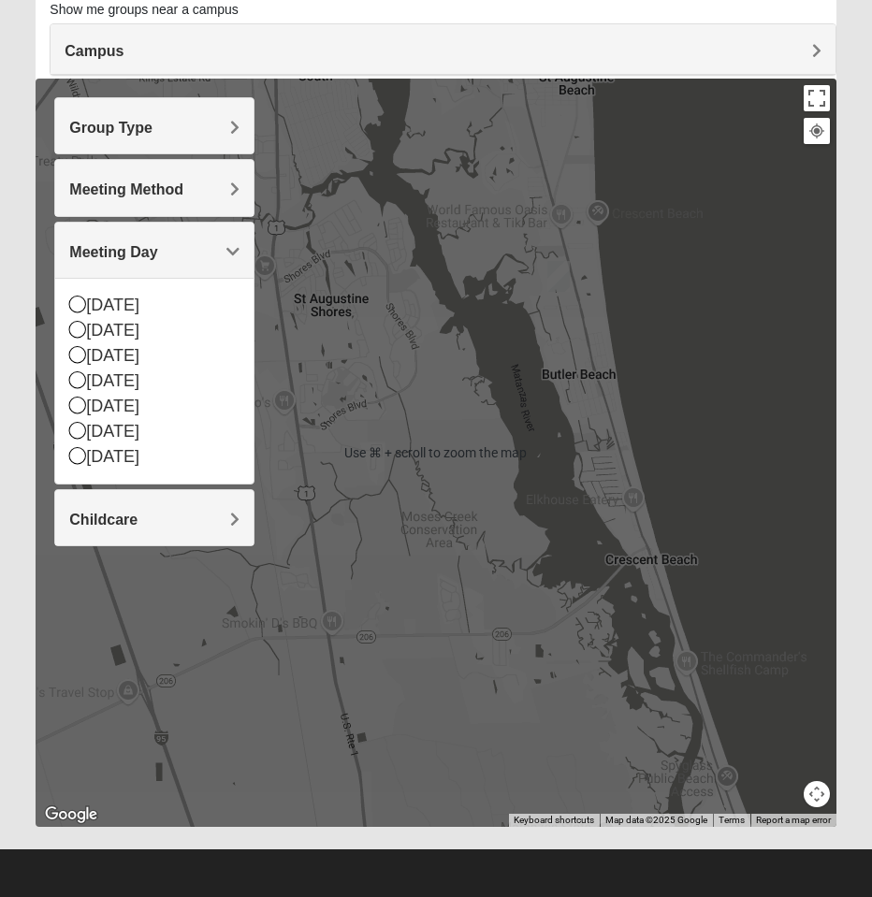
scroll to position [200, 0]
click at [488, 495] on div at bounding box center [436, 453] width 800 height 748
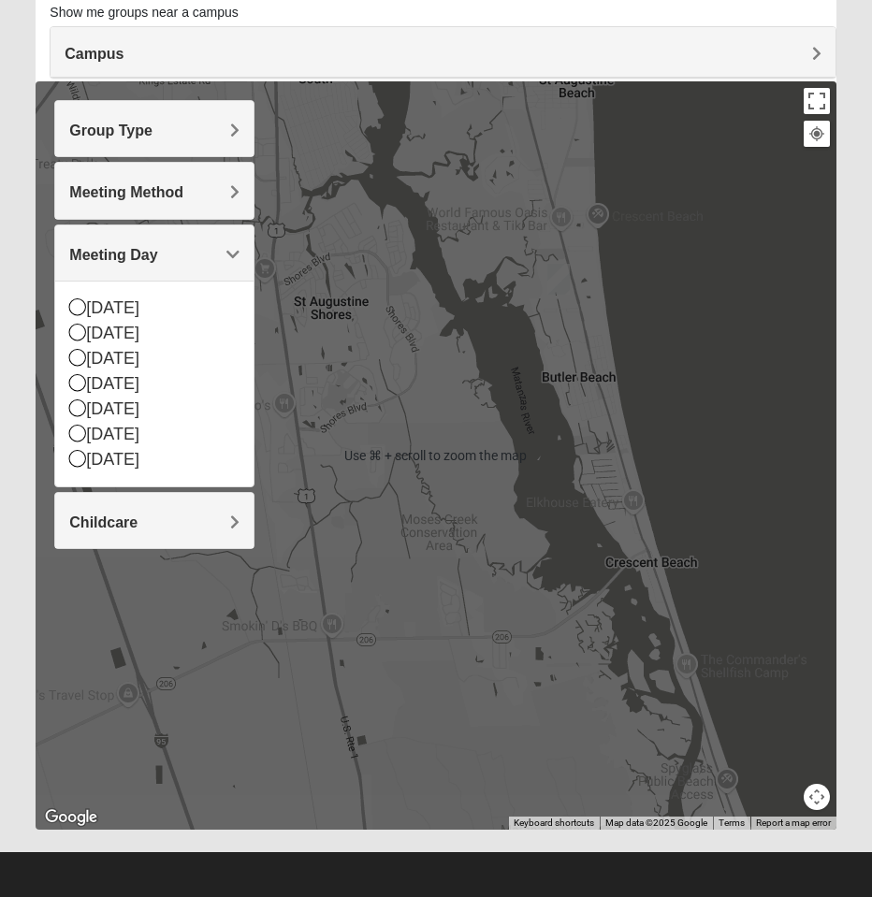
click at [457, 573] on div at bounding box center [436, 455] width 800 height 748
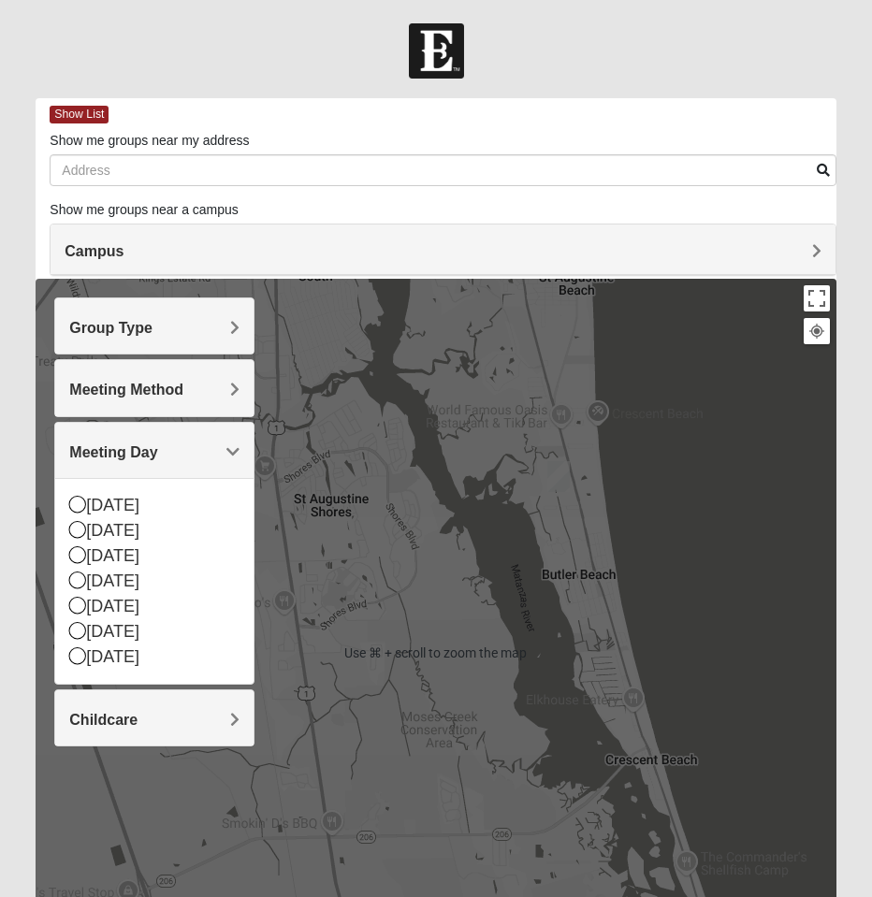
scroll to position [0, 0]
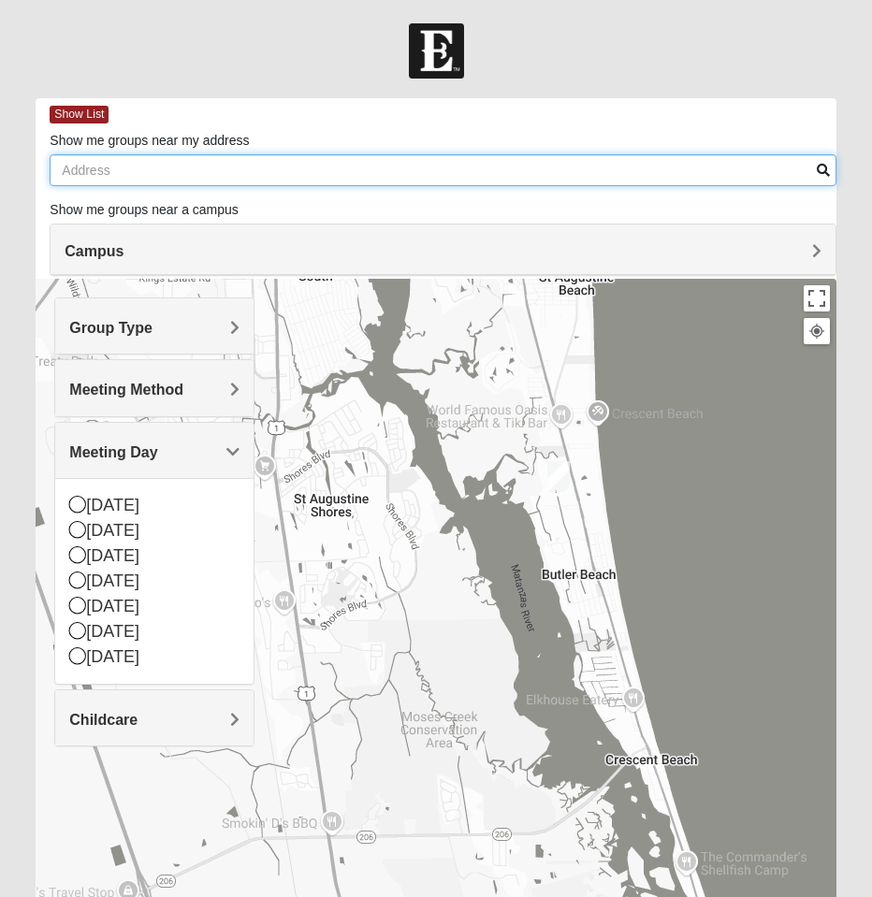
click at [109, 175] on input "Show me groups near my address" at bounding box center [443, 170] width 786 height 32
type input "[STREET_ADDRESS][PERSON_NAME]"
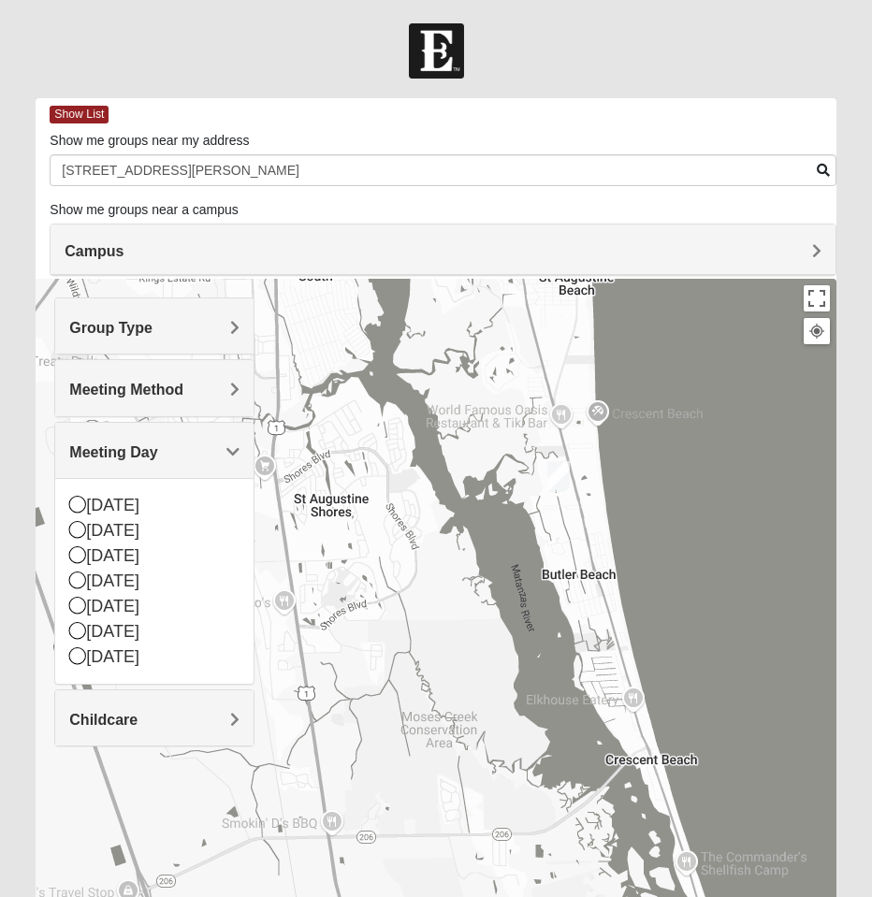
click at [137, 339] on div "Group Type" at bounding box center [154, 325] width 198 height 55
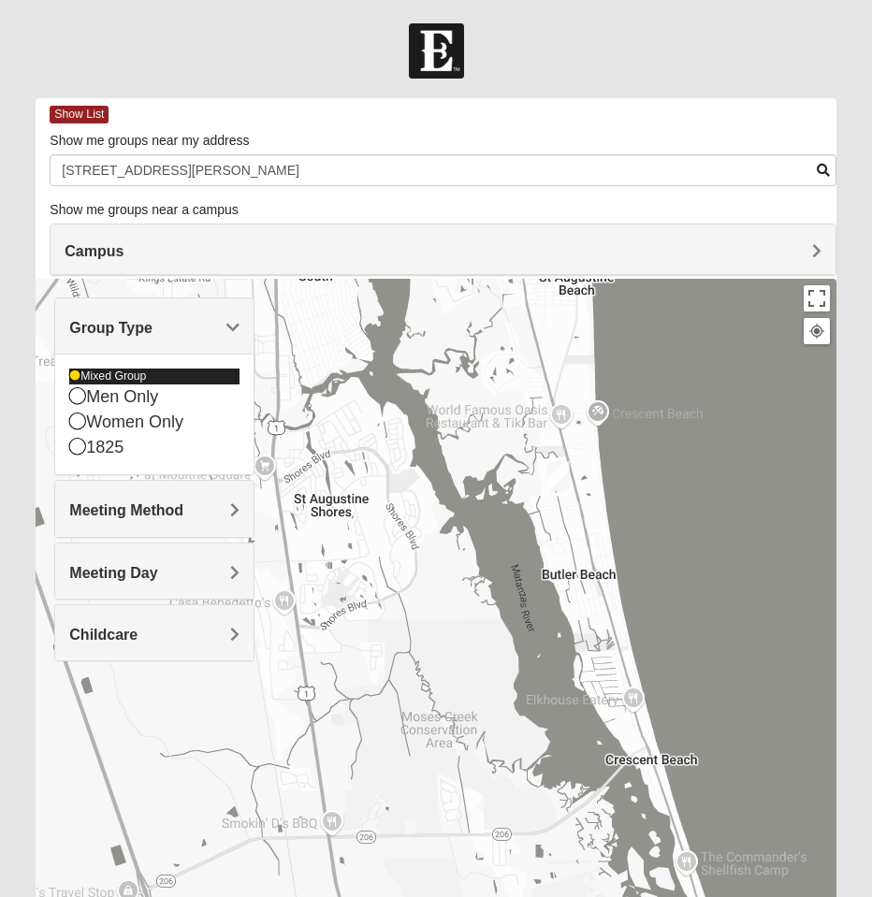
click at [125, 385] on div "Men Only" at bounding box center [154, 396] width 170 height 25
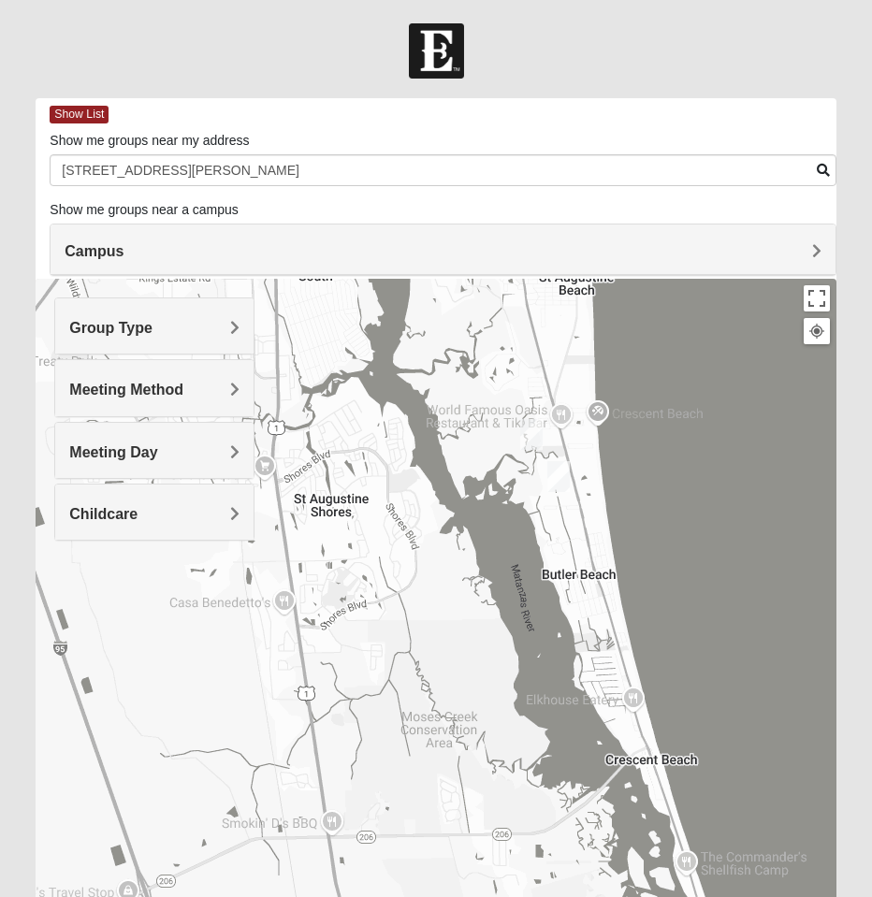
click at [151, 329] on span "Group Type" at bounding box center [110, 328] width 83 height 16
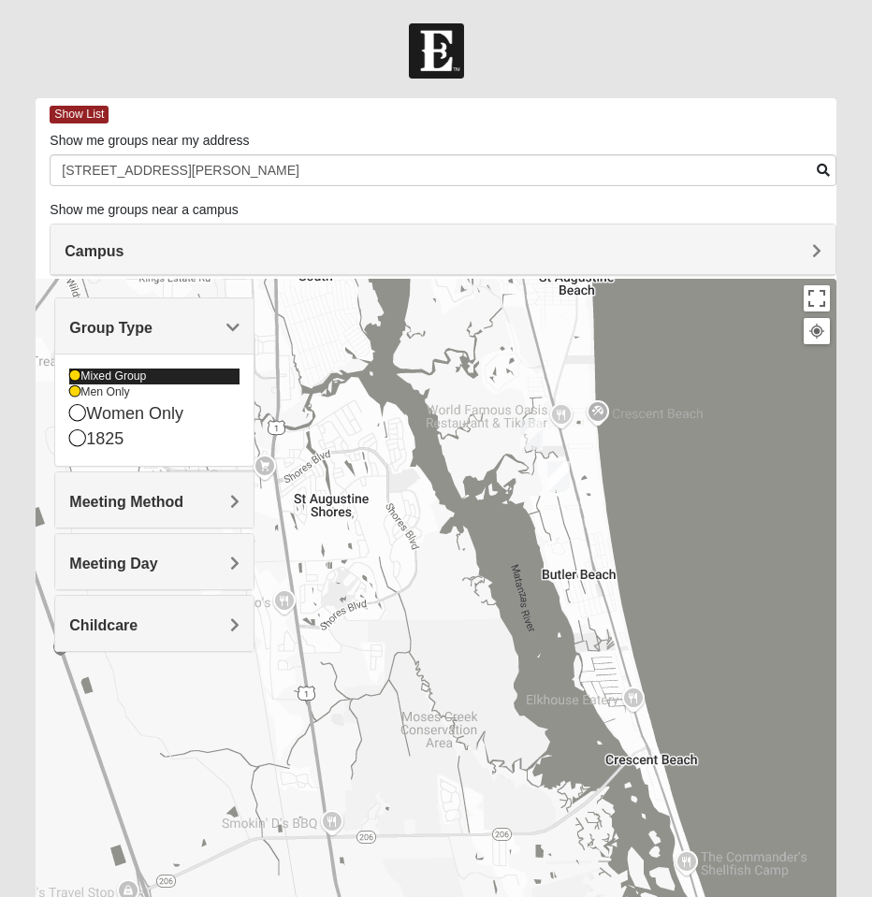
click at [122, 371] on div "Mixed Group" at bounding box center [154, 377] width 170 height 16
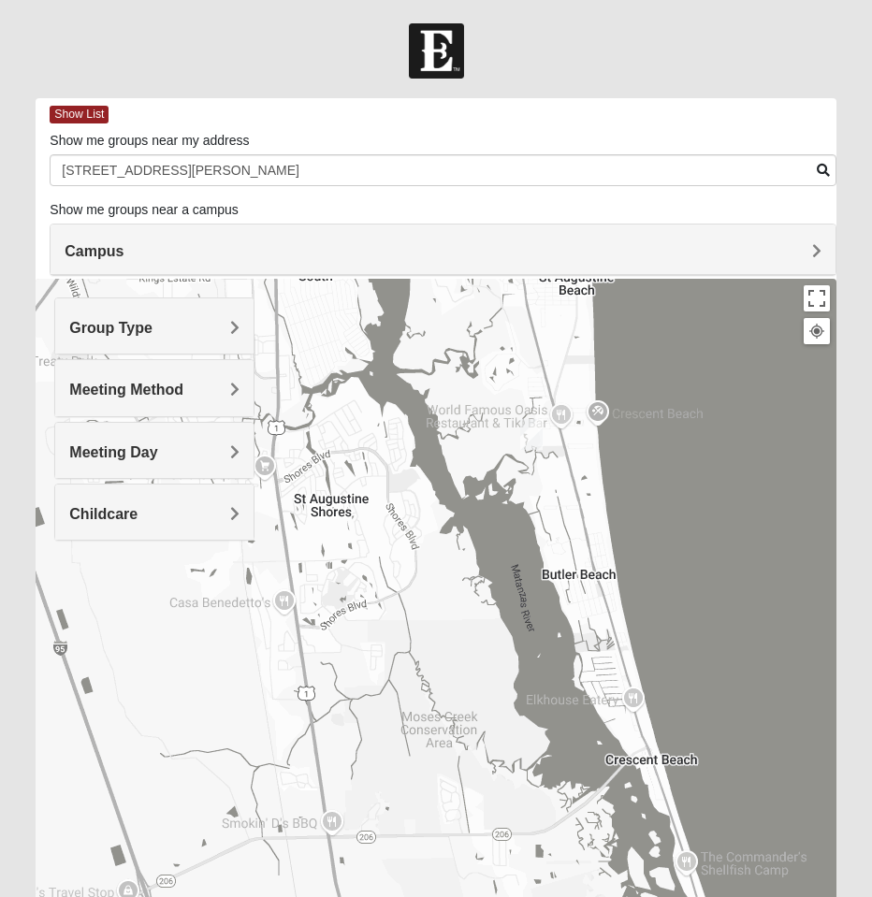
click at [171, 328] on h4 "Group Type" at bounding box center [154, 328] width 170 height 18
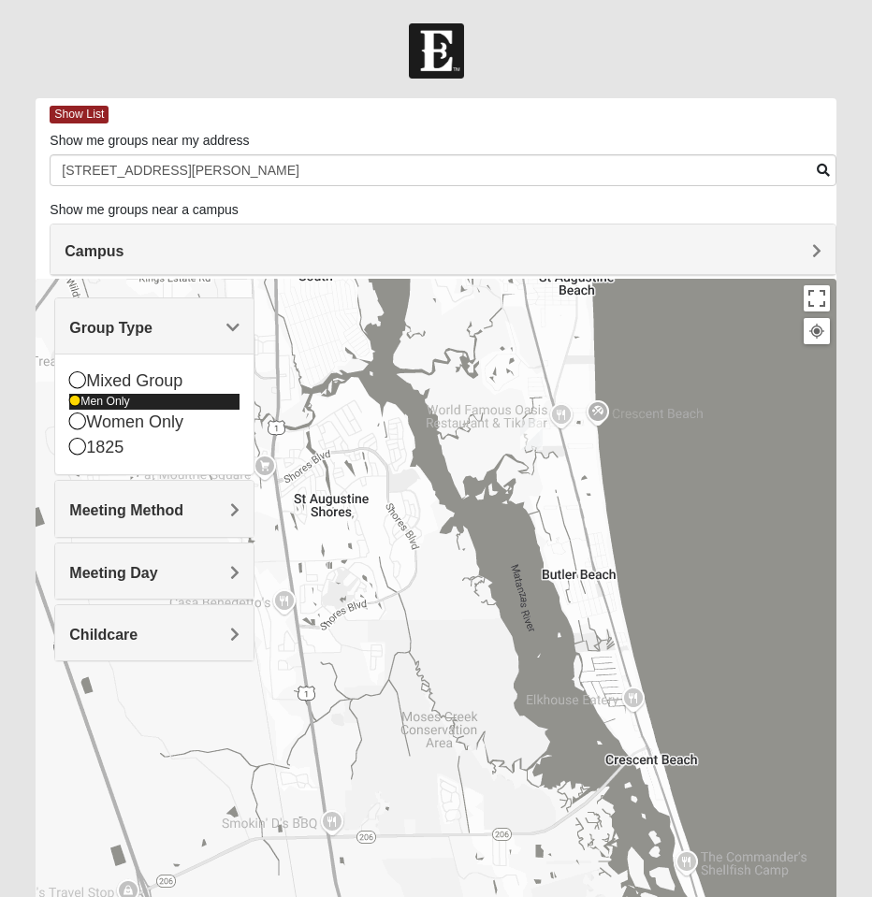
click at [121, 409] on div "Men Only" at bounding box center [154, 402] width 170 height 16
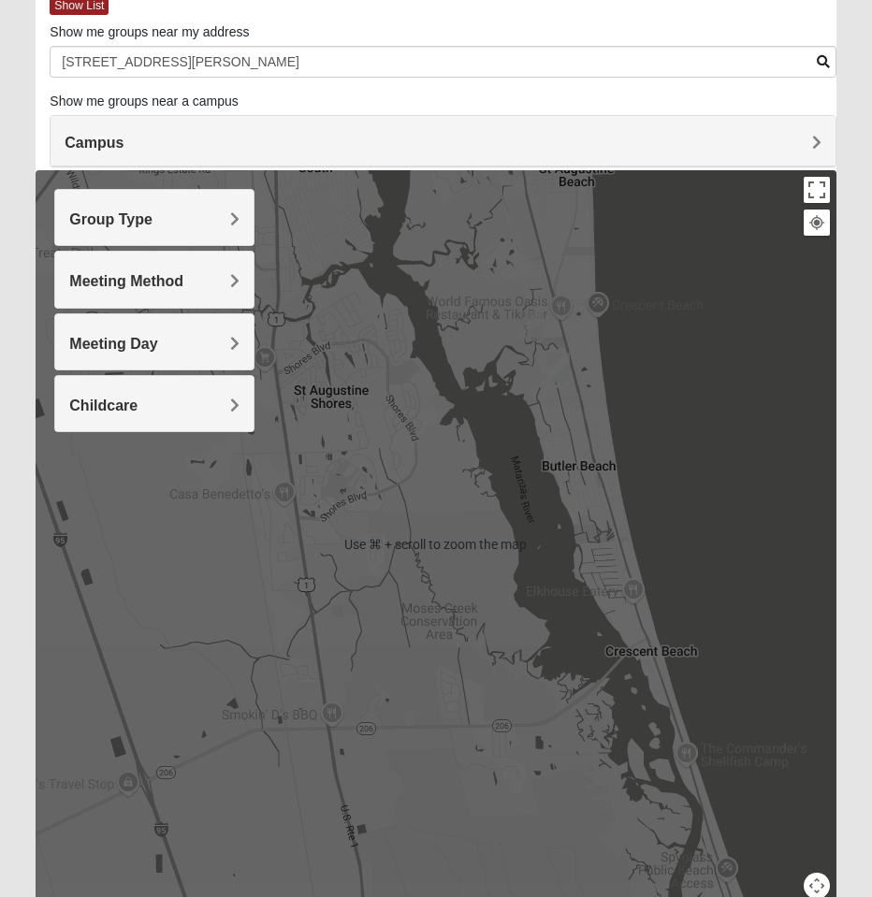
click at [484, 460] on div at bounding box center [436, 544] width 800 height 748
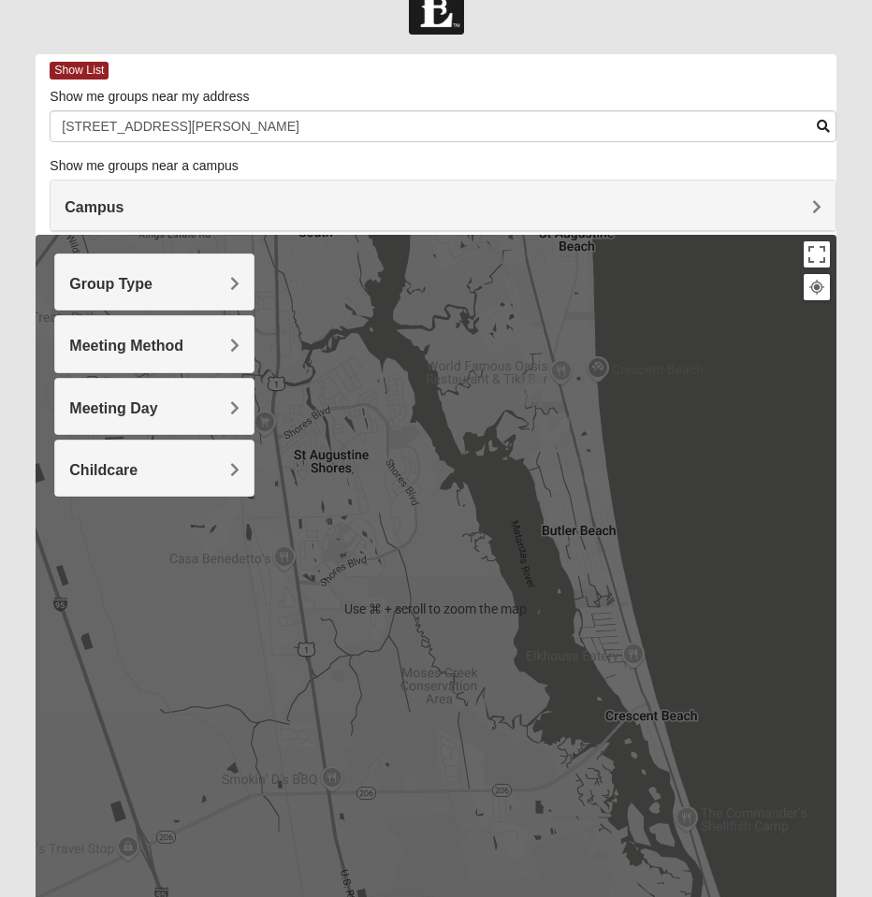
scroll to position [26, 0]
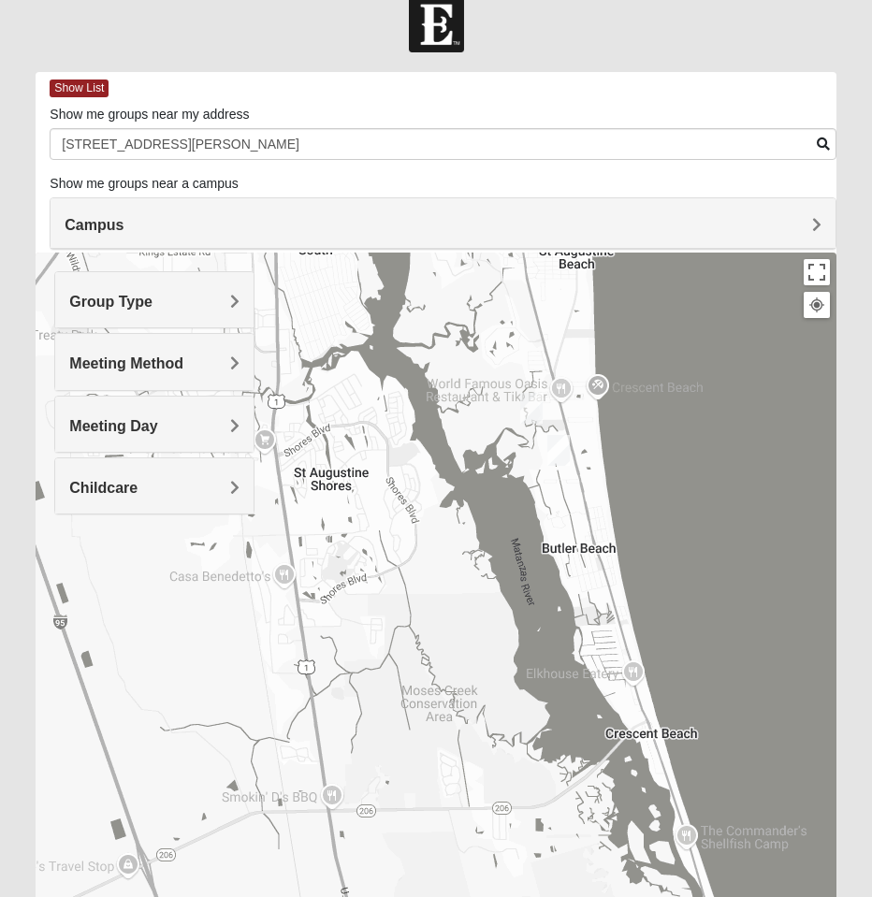
click at [561, 457] on img "Mixed Tant 32080" at bounding box center [558, 450] width 22 height 31
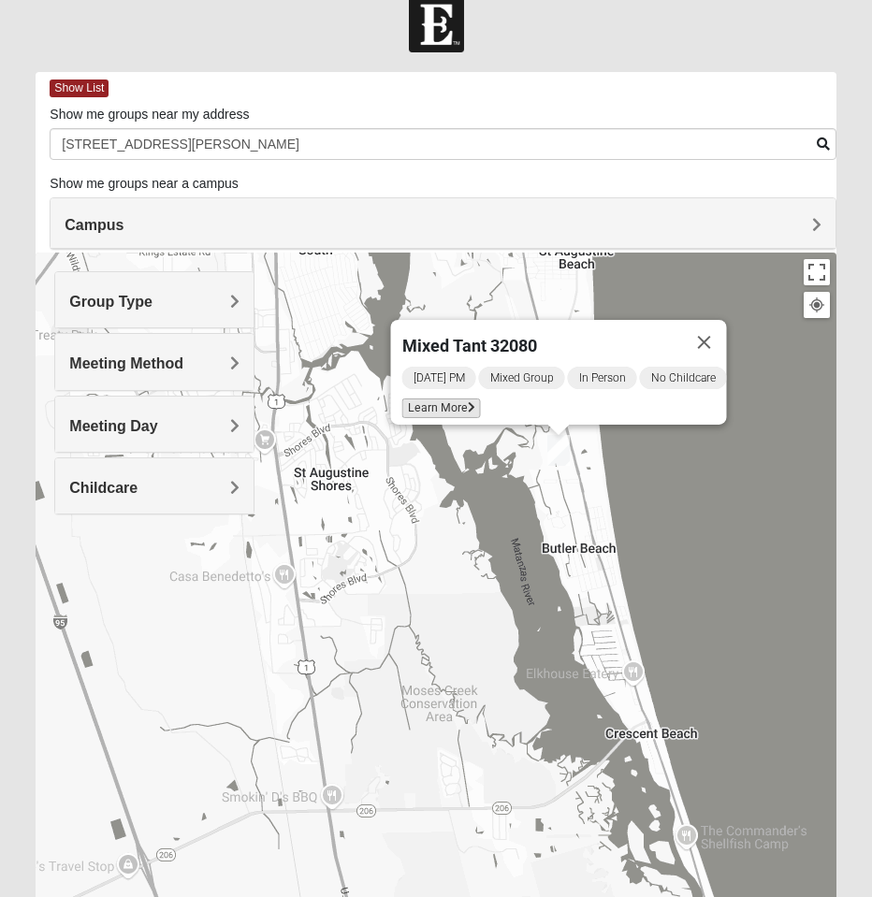
click at [442, 399] on span "Learn More" at bounding box center [440, 409] width 79 height 20
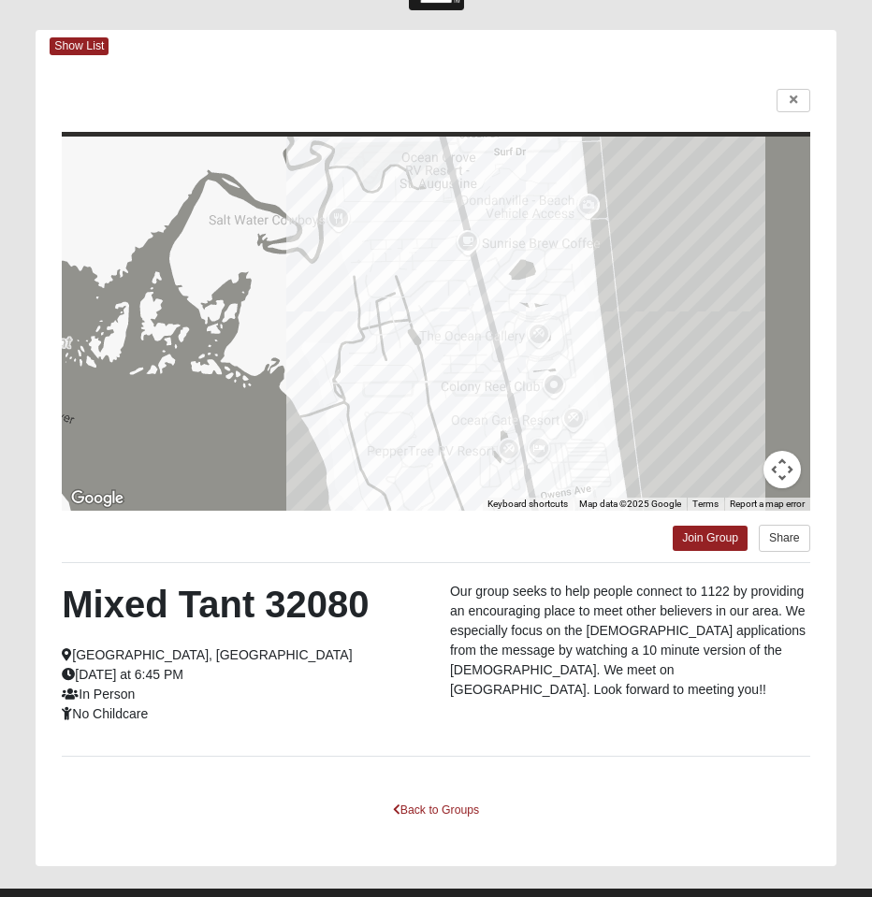
scroll to position [108, 0]
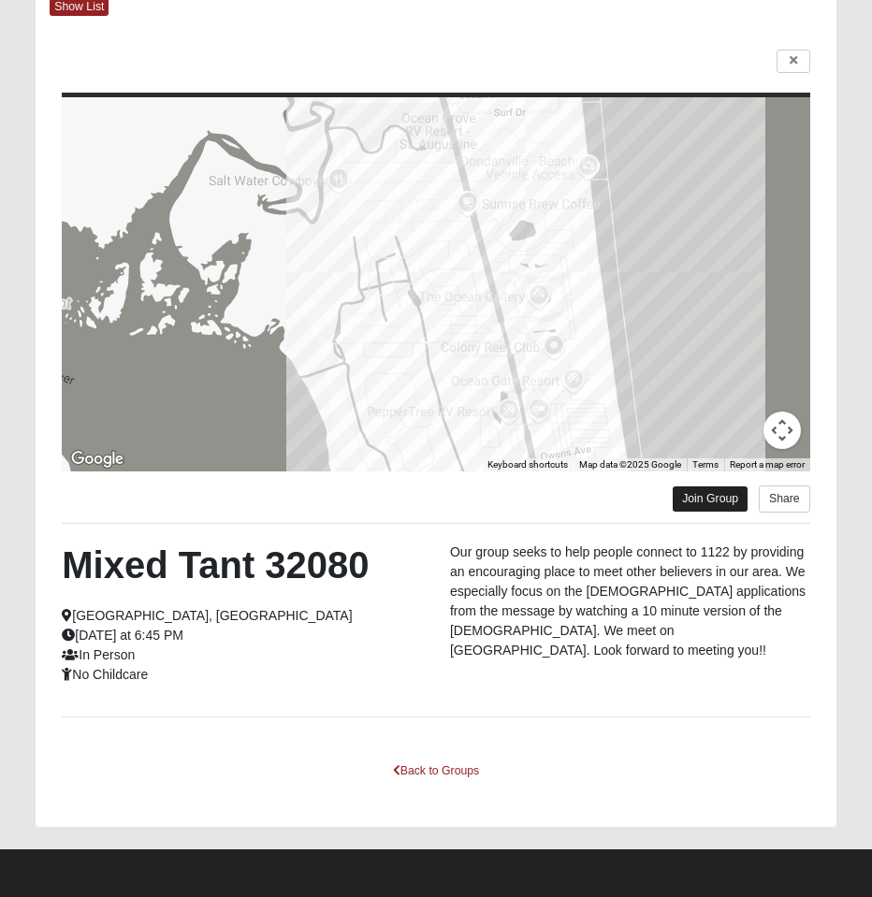
click at [713, 500] on link "Join Group" at bounding box center [710, 498] width 75 height 25
